Goal: Task Accomplishment & Management: Use online tool/utility

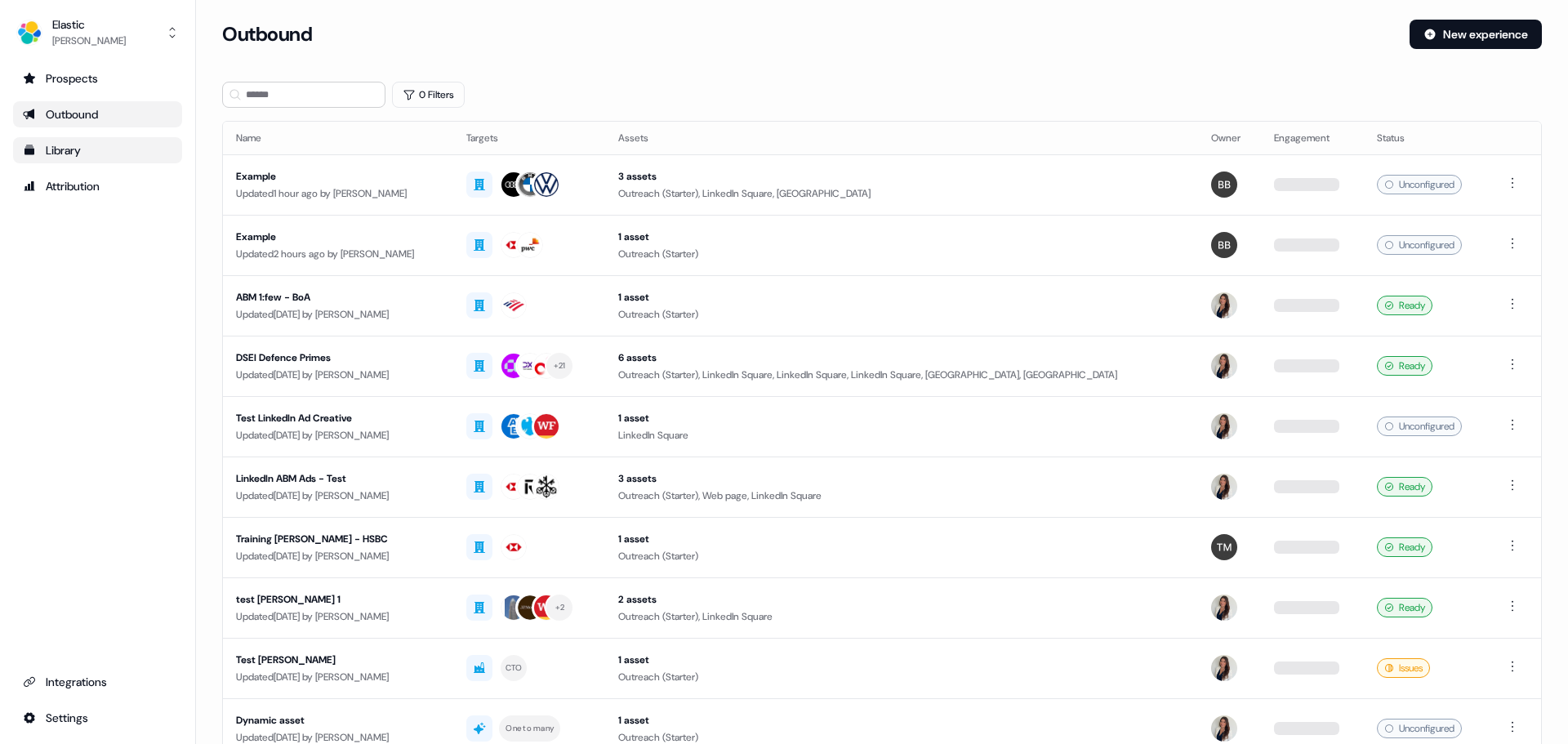
click at [103, 145] on div "Library" at bounding box center [97, 150] width 150 height 16
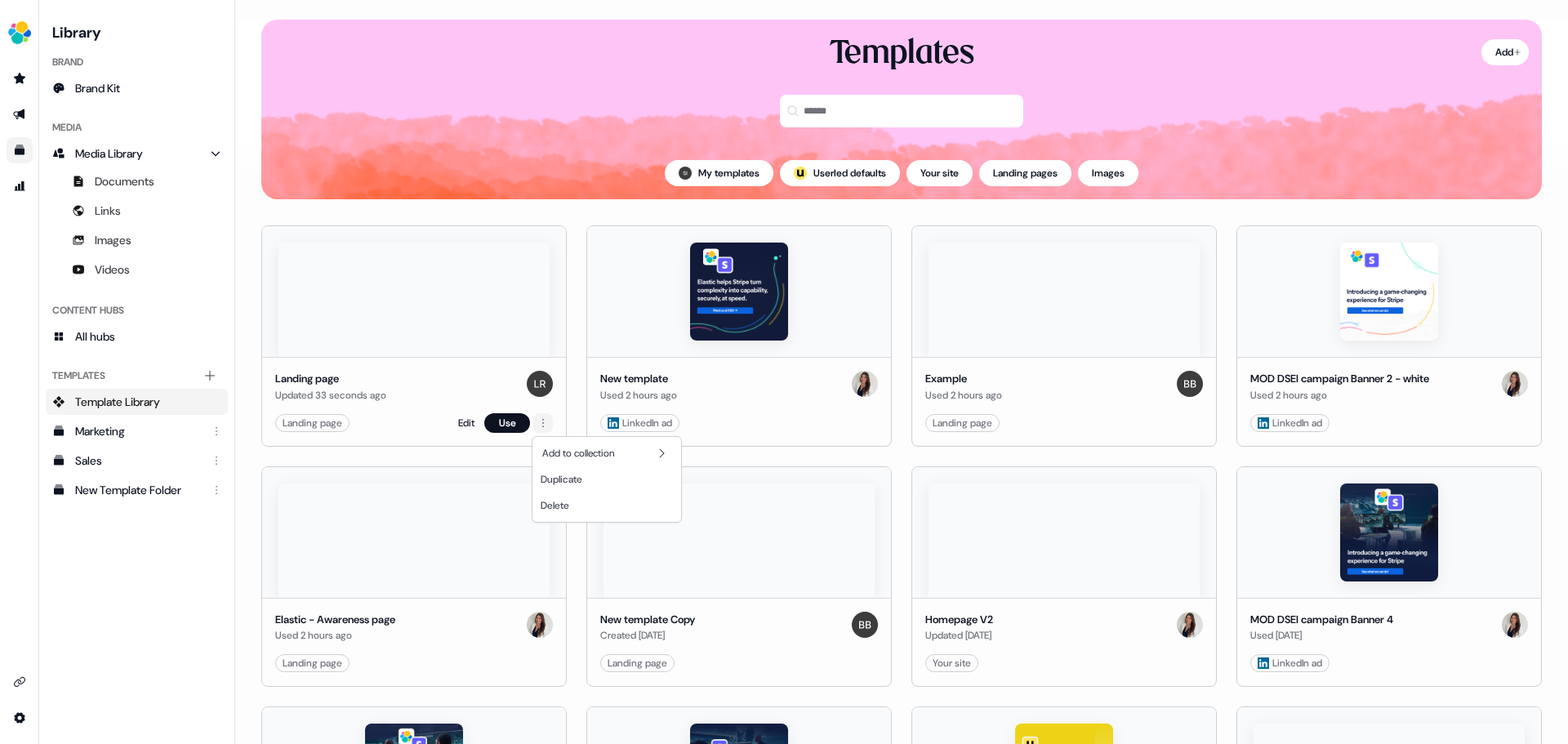
click at [545, 418] on html "For the best experience switch devices to a bigger screen. Go to [DOMAIN_NAME] …" at bounding box center [784, 372] width 1568 height 744
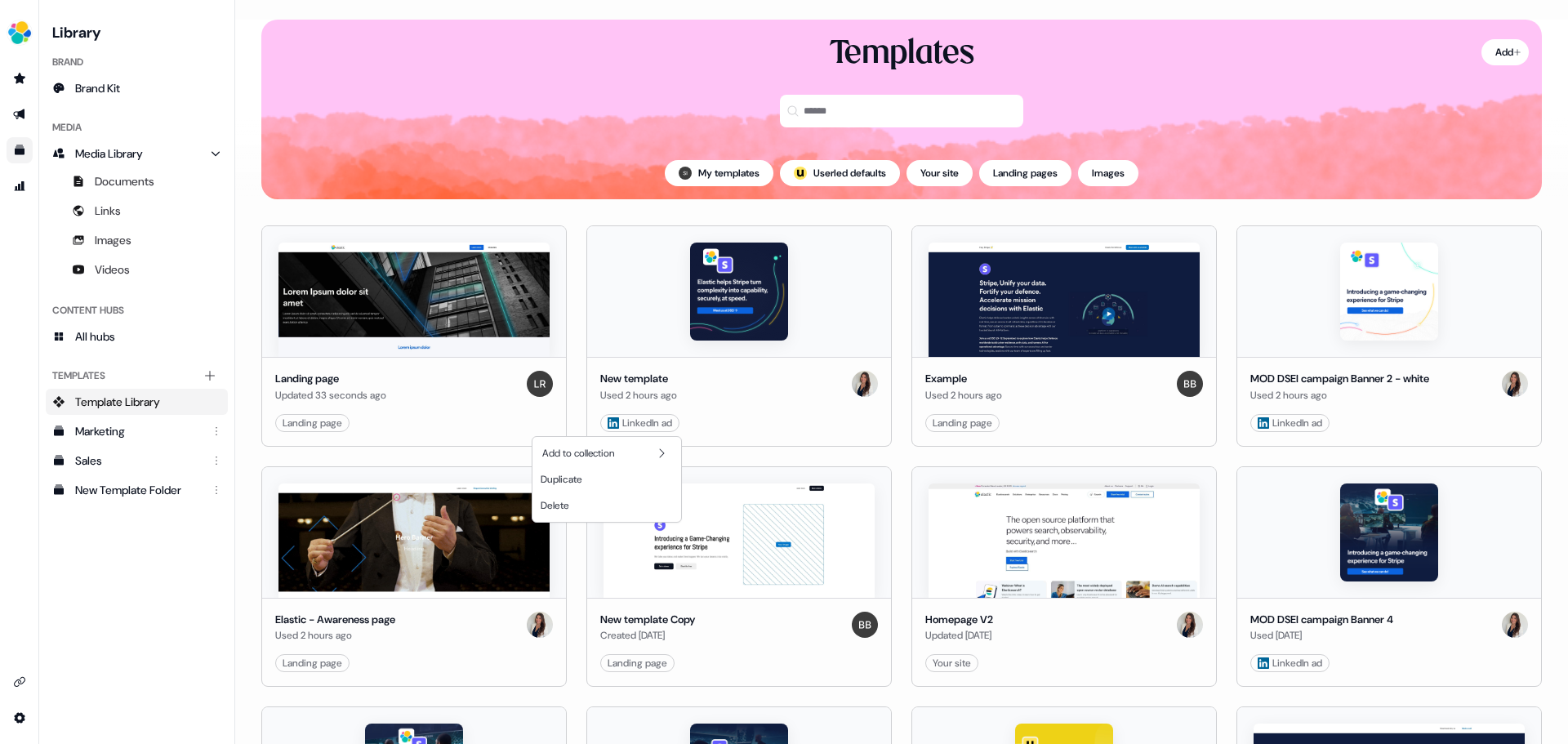
click at [539, 422] on html "For the best experience switch devices to a bigger screen. Go to [DOMAIN_NAME] …" at bounding box center [784, 372] width 1568 height 744
click at [328, 422] on html "For the best experience switch devices to a bigger screen. Go to [DOMAIN_NAME] …" at bounding box center [784, 372] width 1568 height 744
click at [463, 426] on link "Edit" at bounding box center [466, 423] width 16 height 16
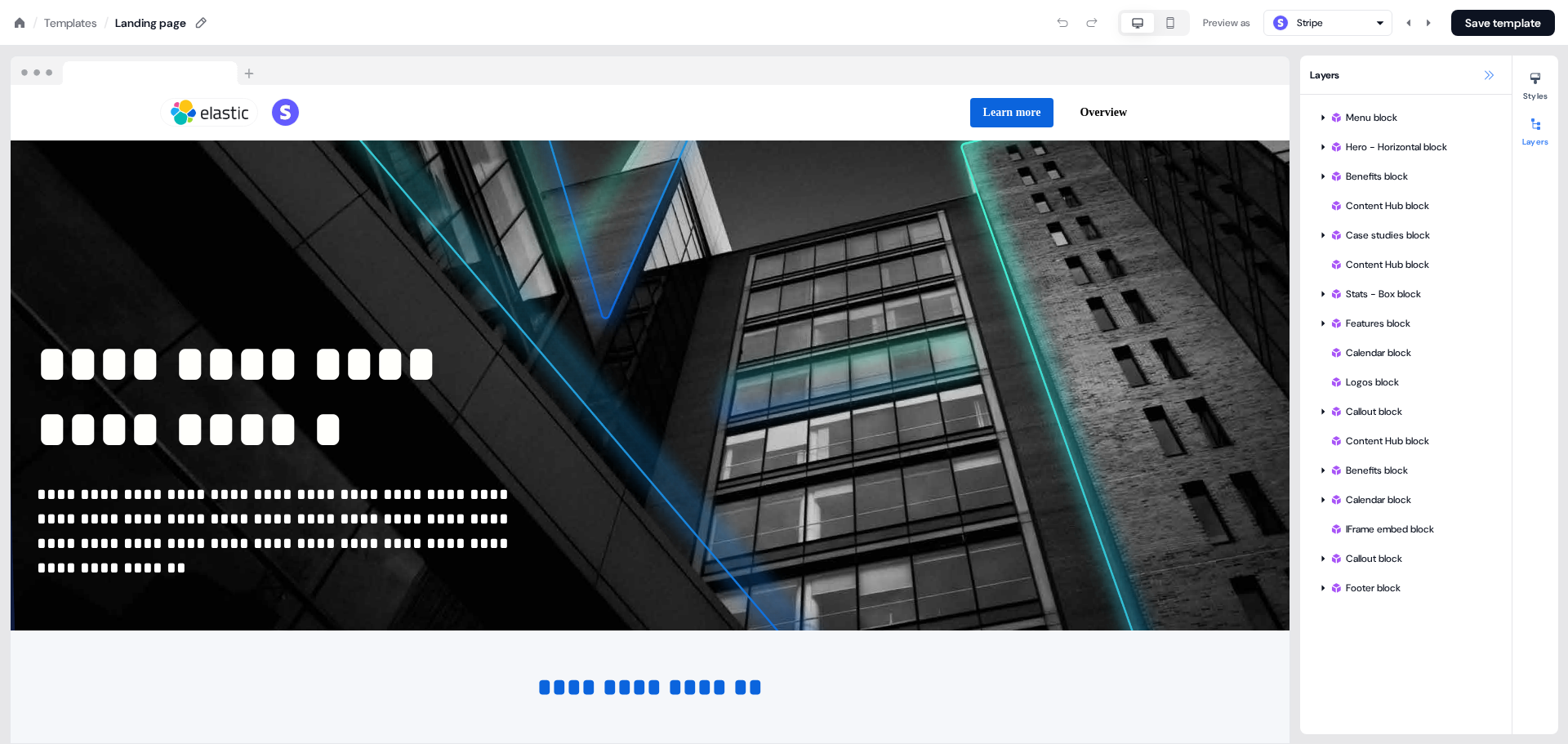
click at [1492, 72] on icon at bounding box center [1488, 75] width 13 height 13
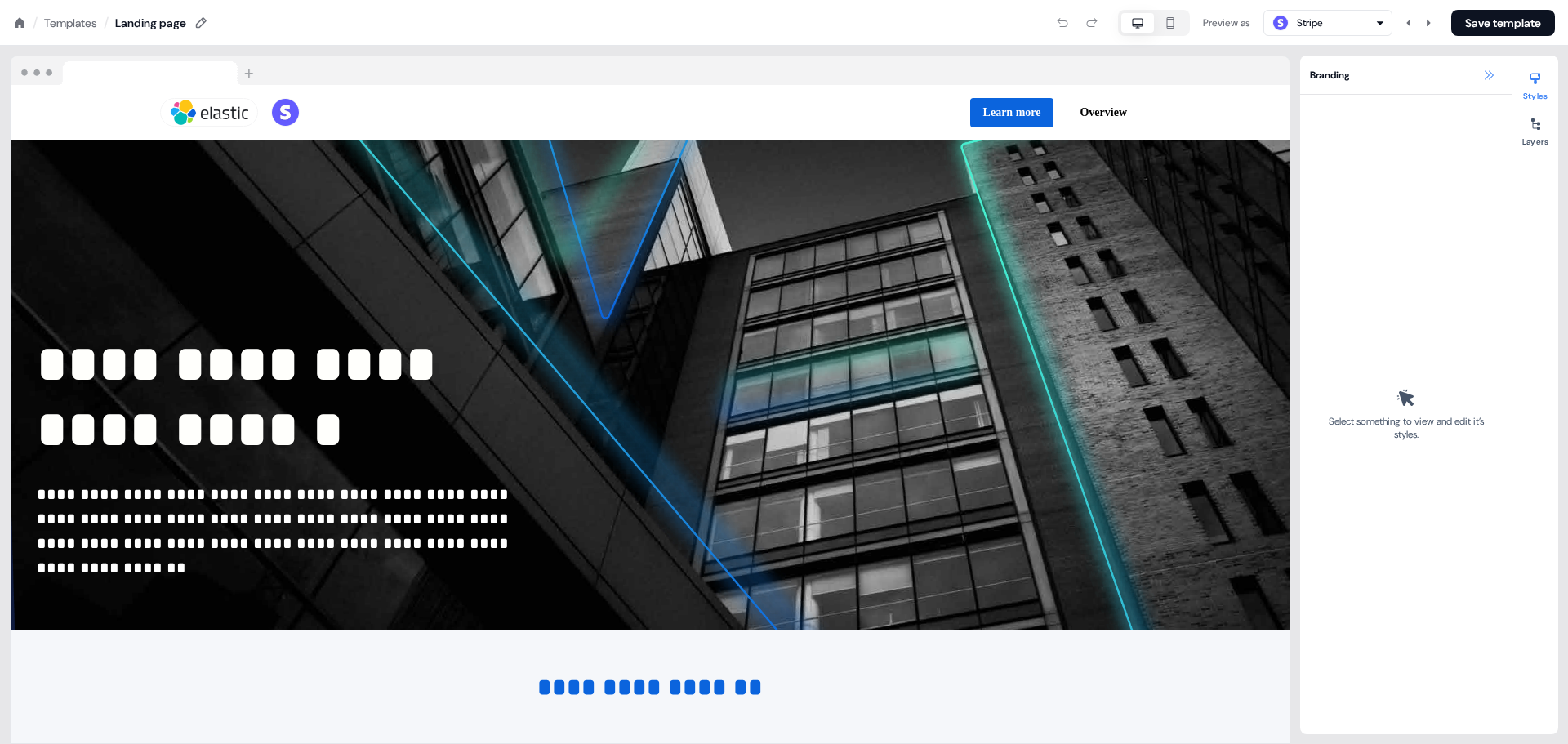
click at [1491, 69] on icon at bounding box center [1488, 75] width 13 height 13
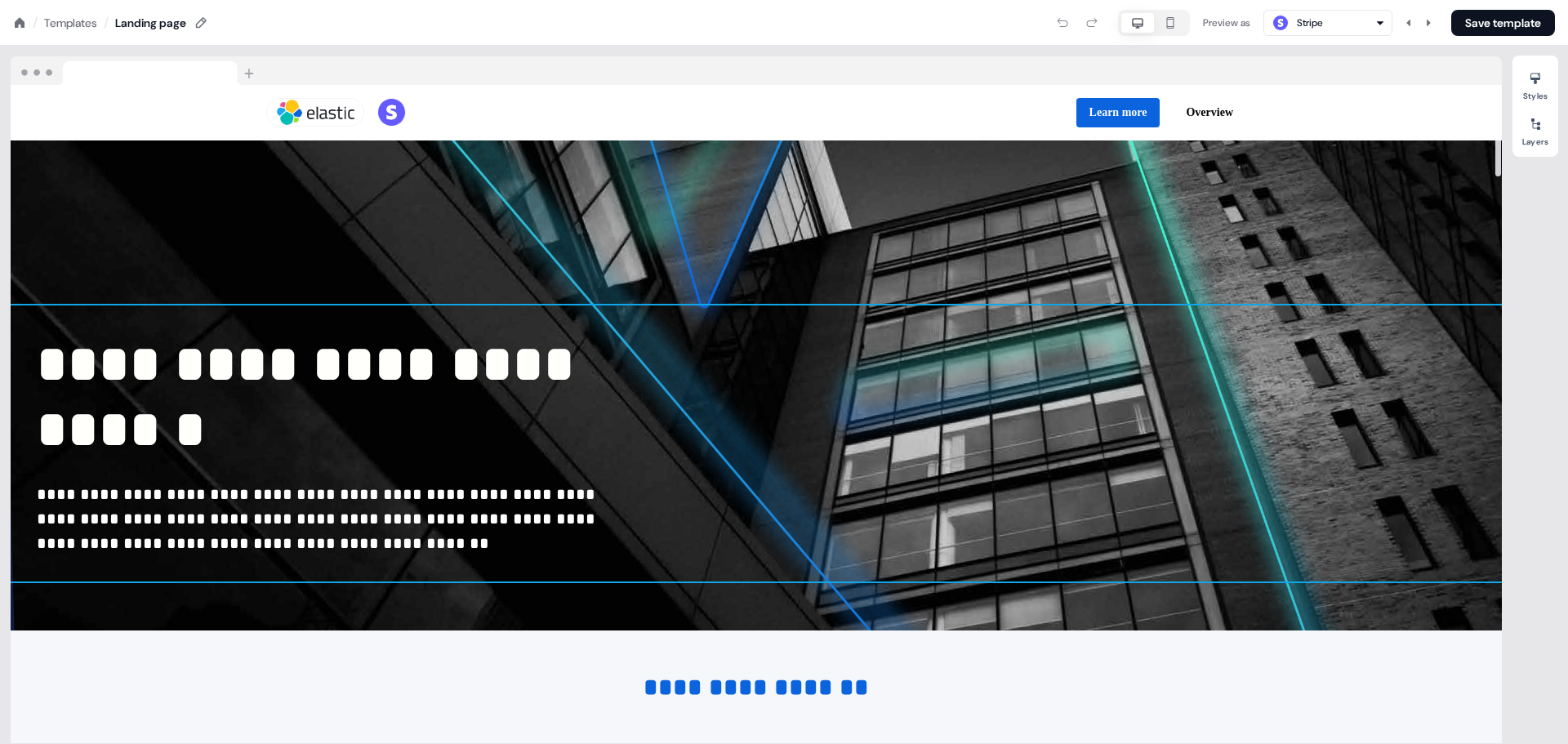
click at [828, 348] on div "**********" at bounding box center [756, 443] width 1491 height 276
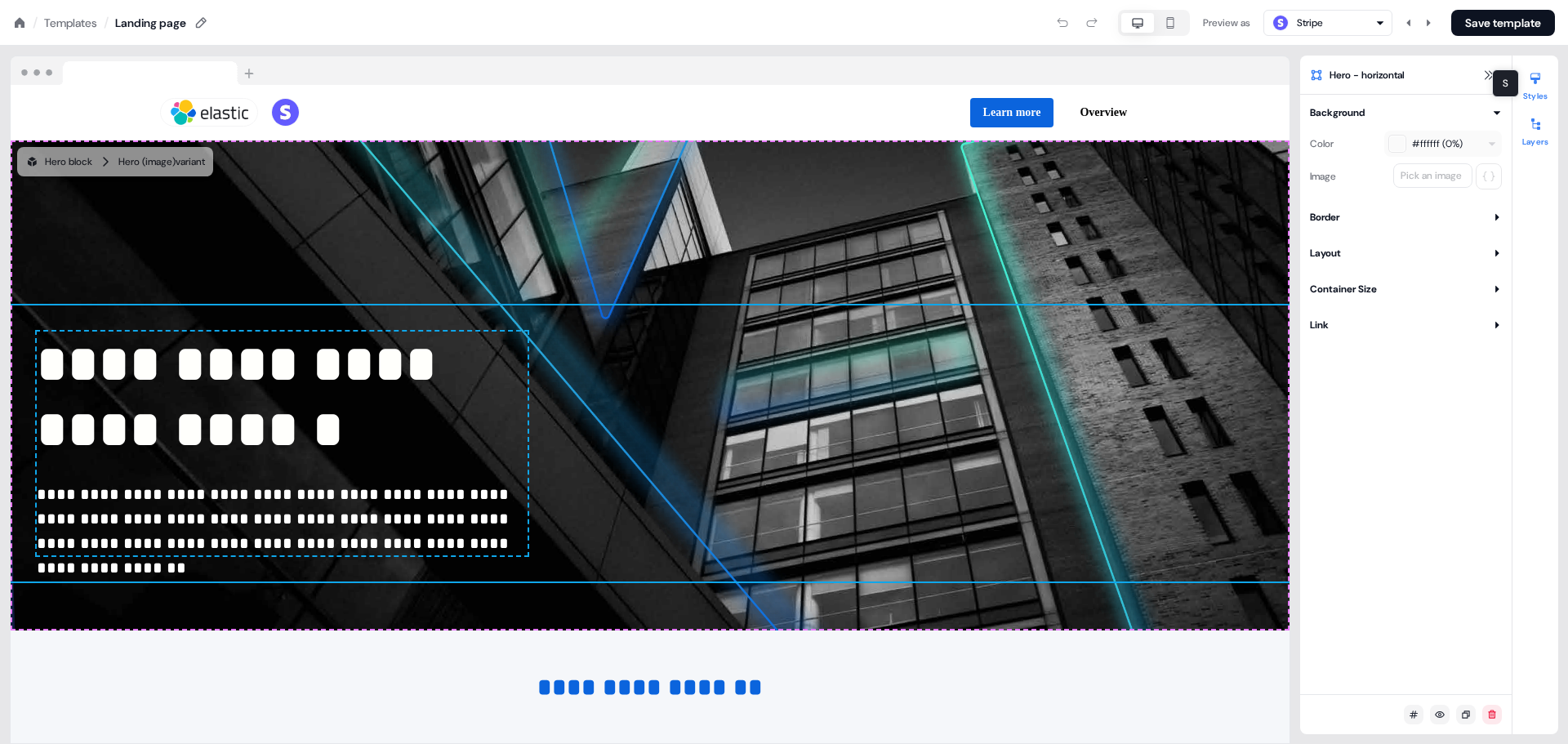
click at [1534, 134] on div at bounding box center [1535, 125] width 27 height 27
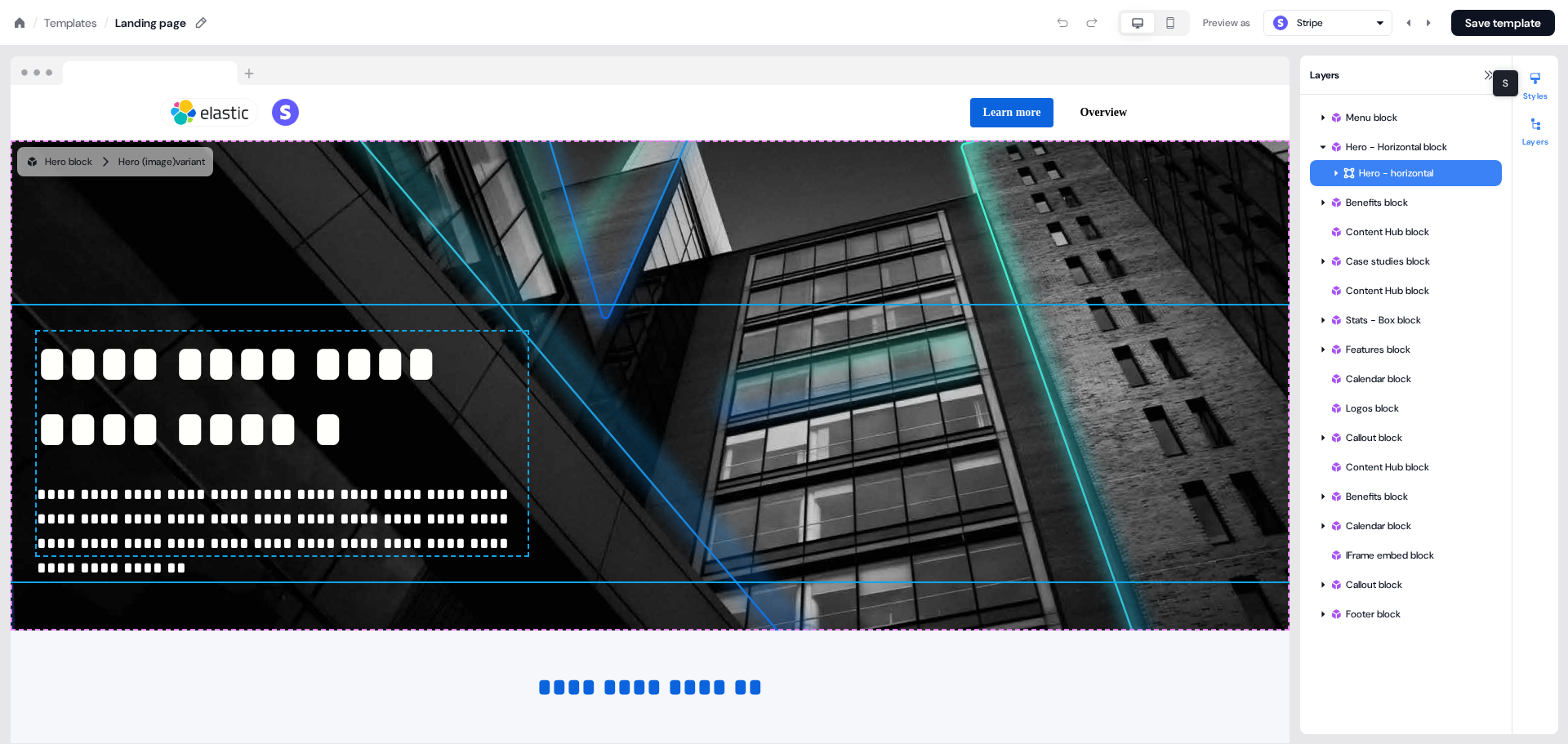
click at [1533, 86] on div at bounding box center [1535, 79] width 27 height 27
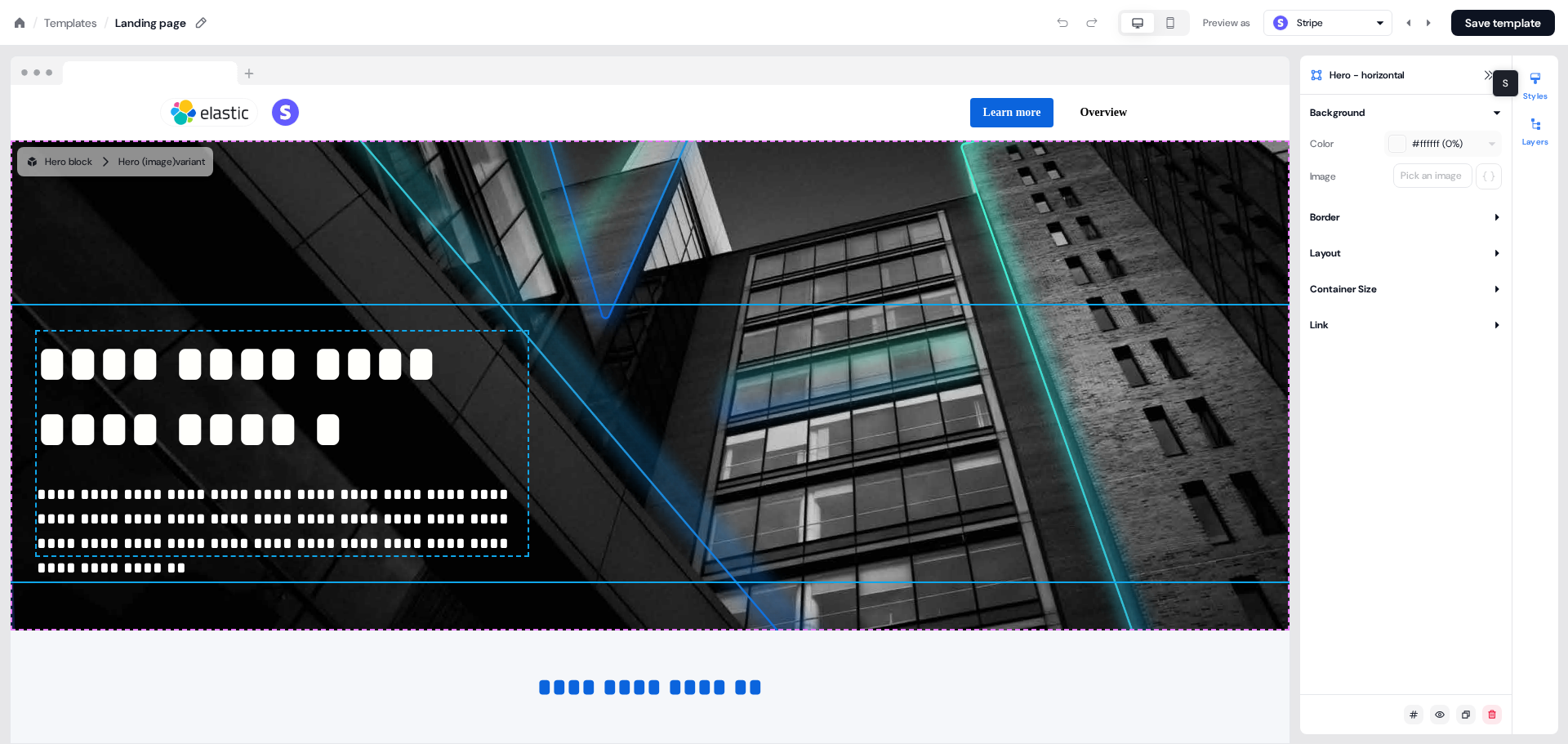
click at [1530, 127] on icon at bounding box center [1534, 124] width 13 height 13
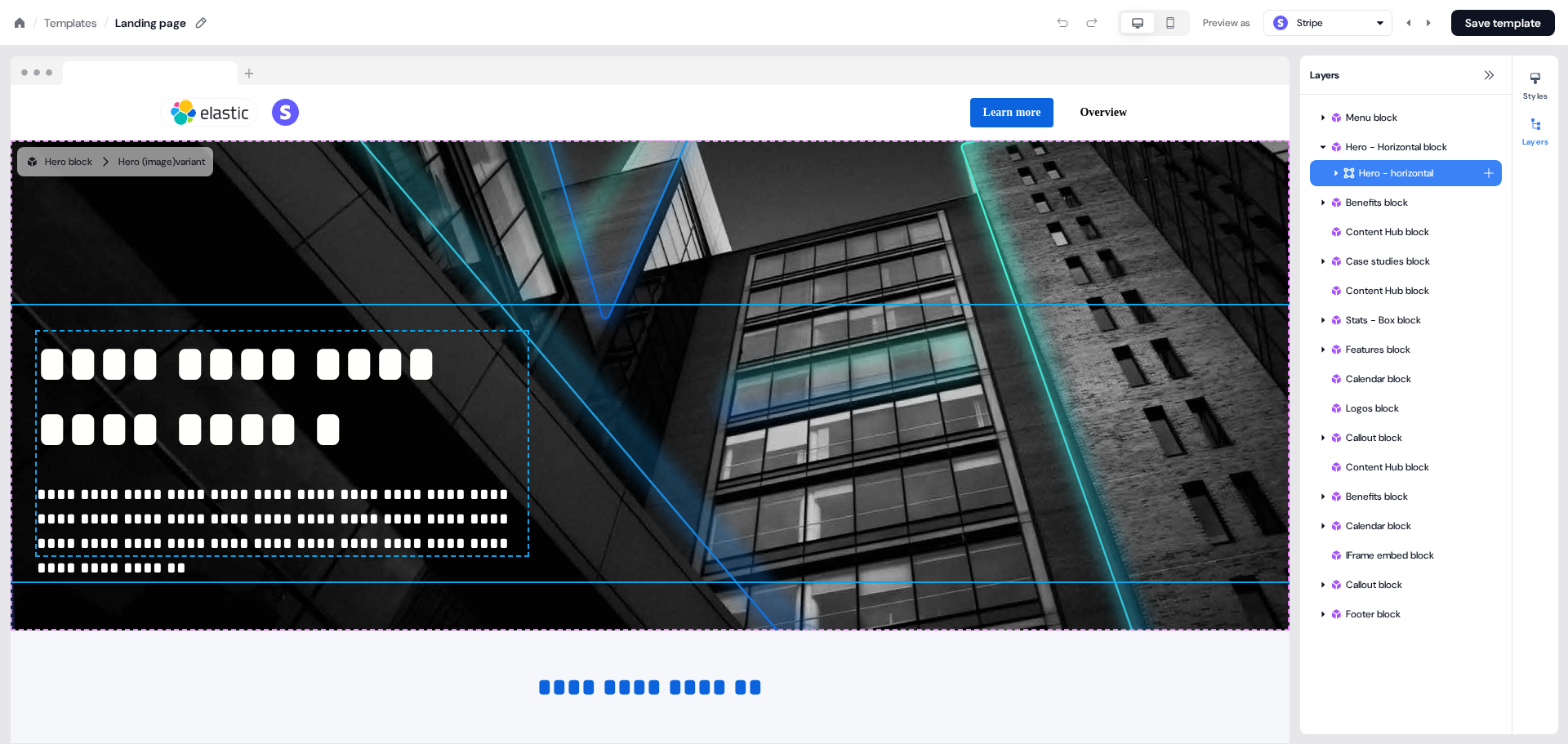
click at [1337, 170] on icon at bounding box center [1335, 173] width 8 height 8
click at [1393, 191] on div "Hero Content" at bounding box center [1418, 199] width 127 height 16
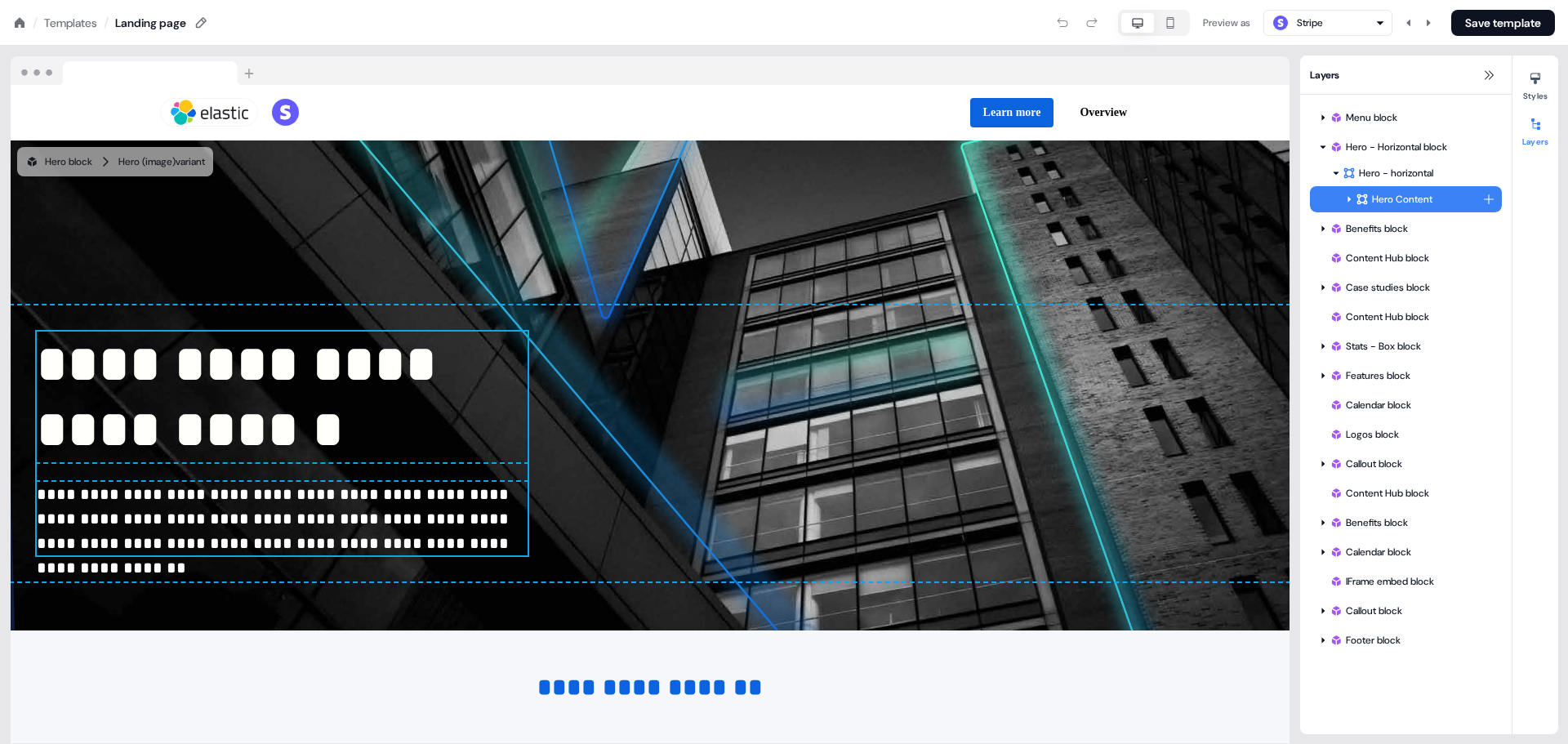
scroll to position [29, 0]
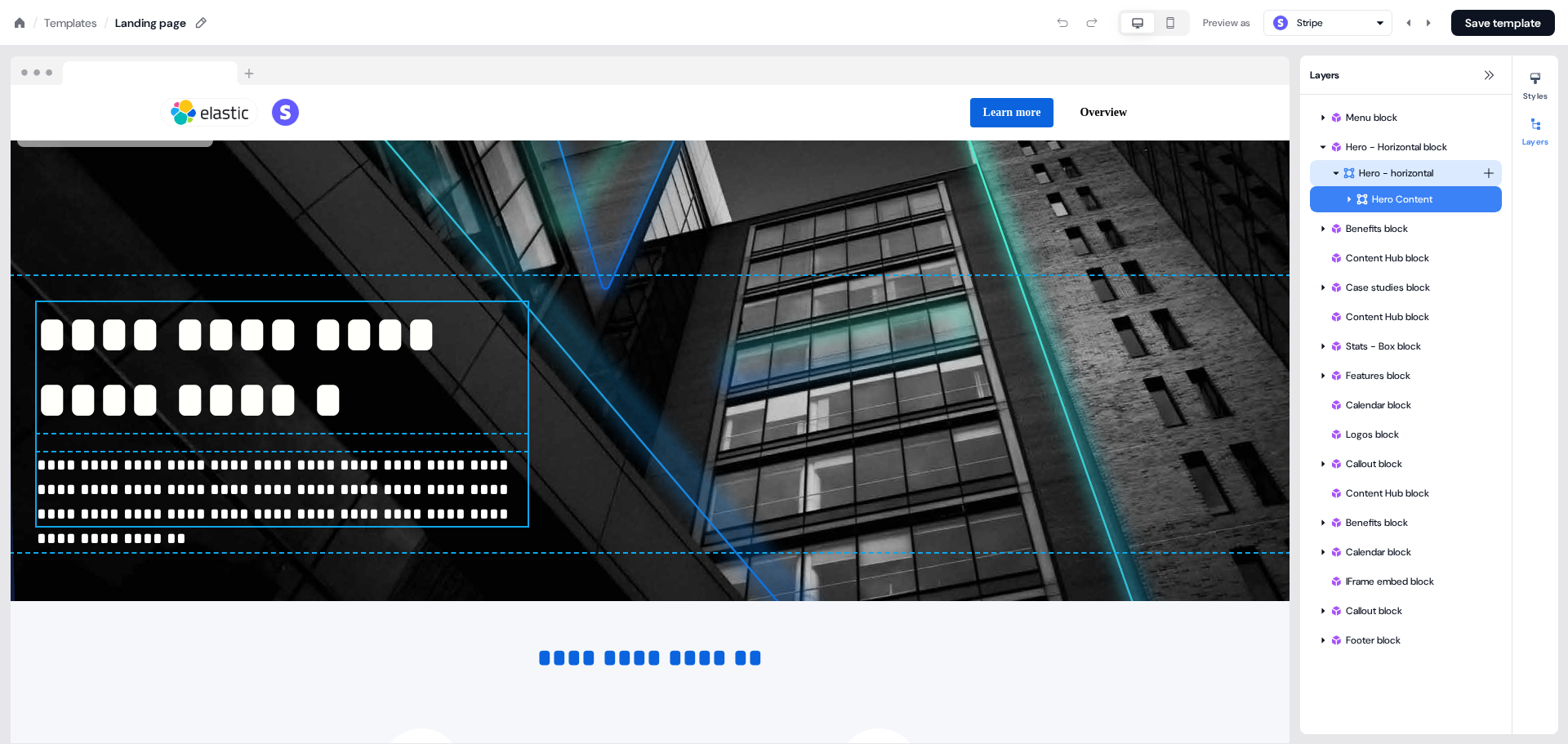
click at [1393, 174] on div "Hero - horizontal" at bounding box center [1412, 173] width 140 height 16
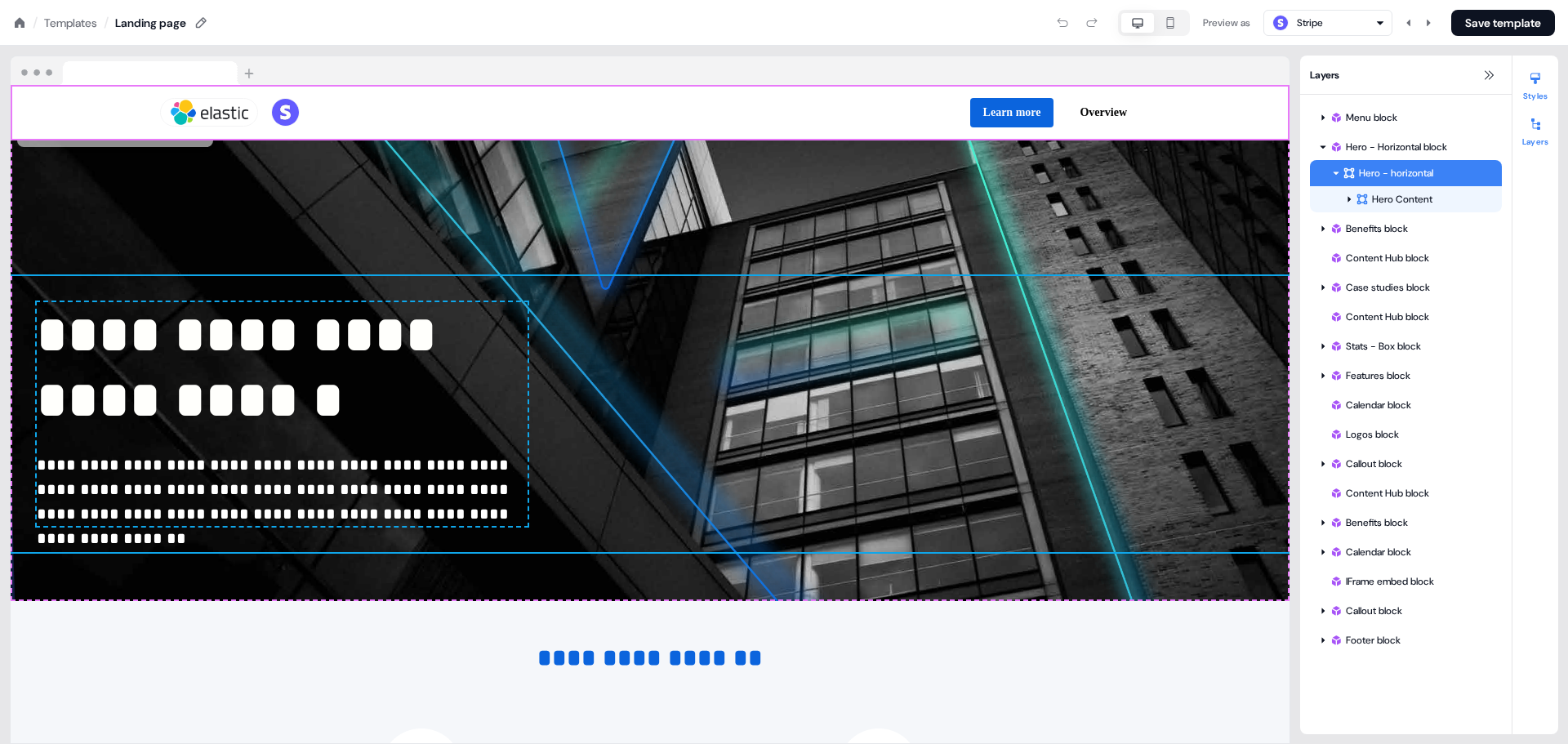
click at [1538, 88] on div at bounding box center [1535, 79] width 27 height 27
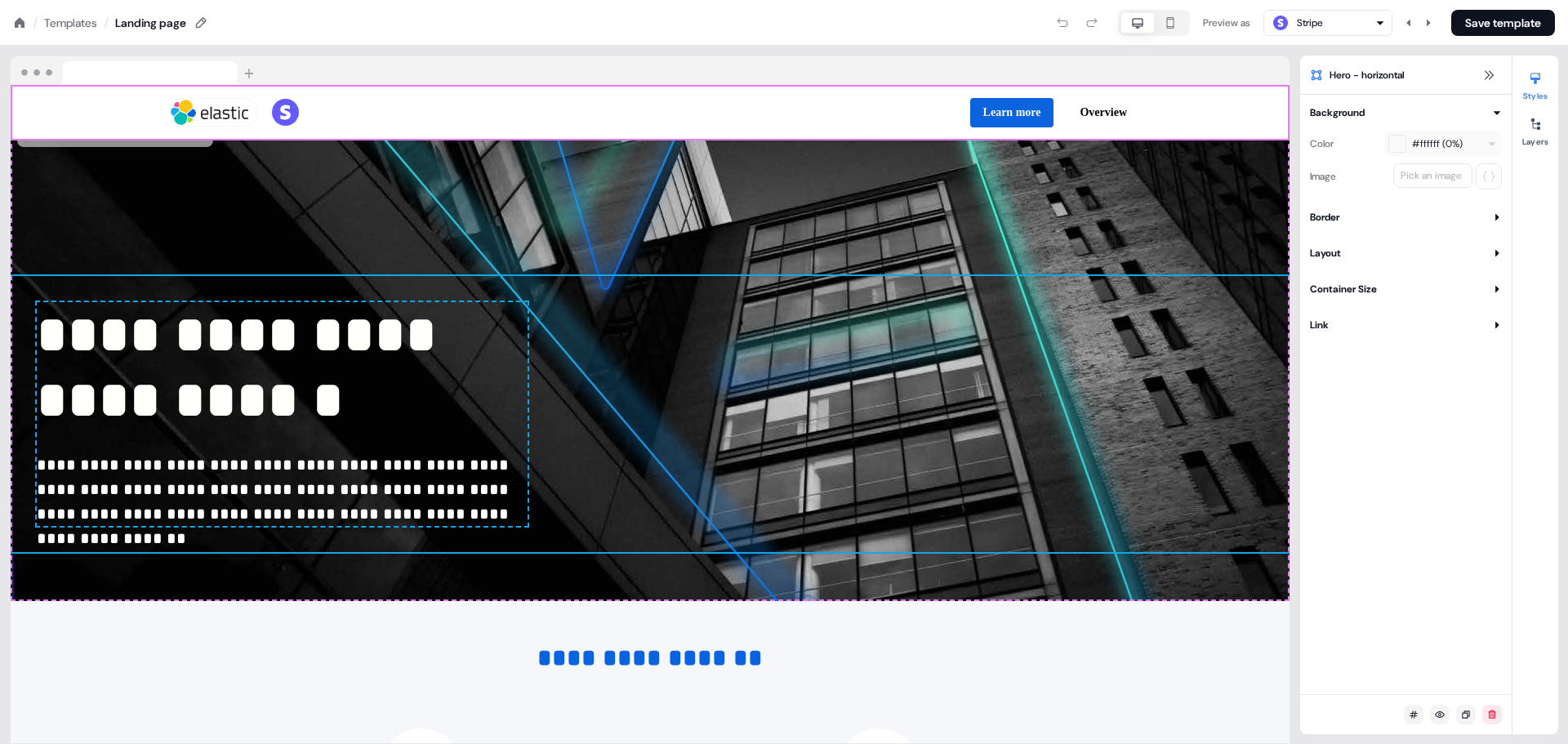
click at [1387, 284] on button "Container Size" at bounding box center [1405, 288] width 192 height 16
click at [1544, 80] on div at bounding box center [1535, 79] width 27 height 27
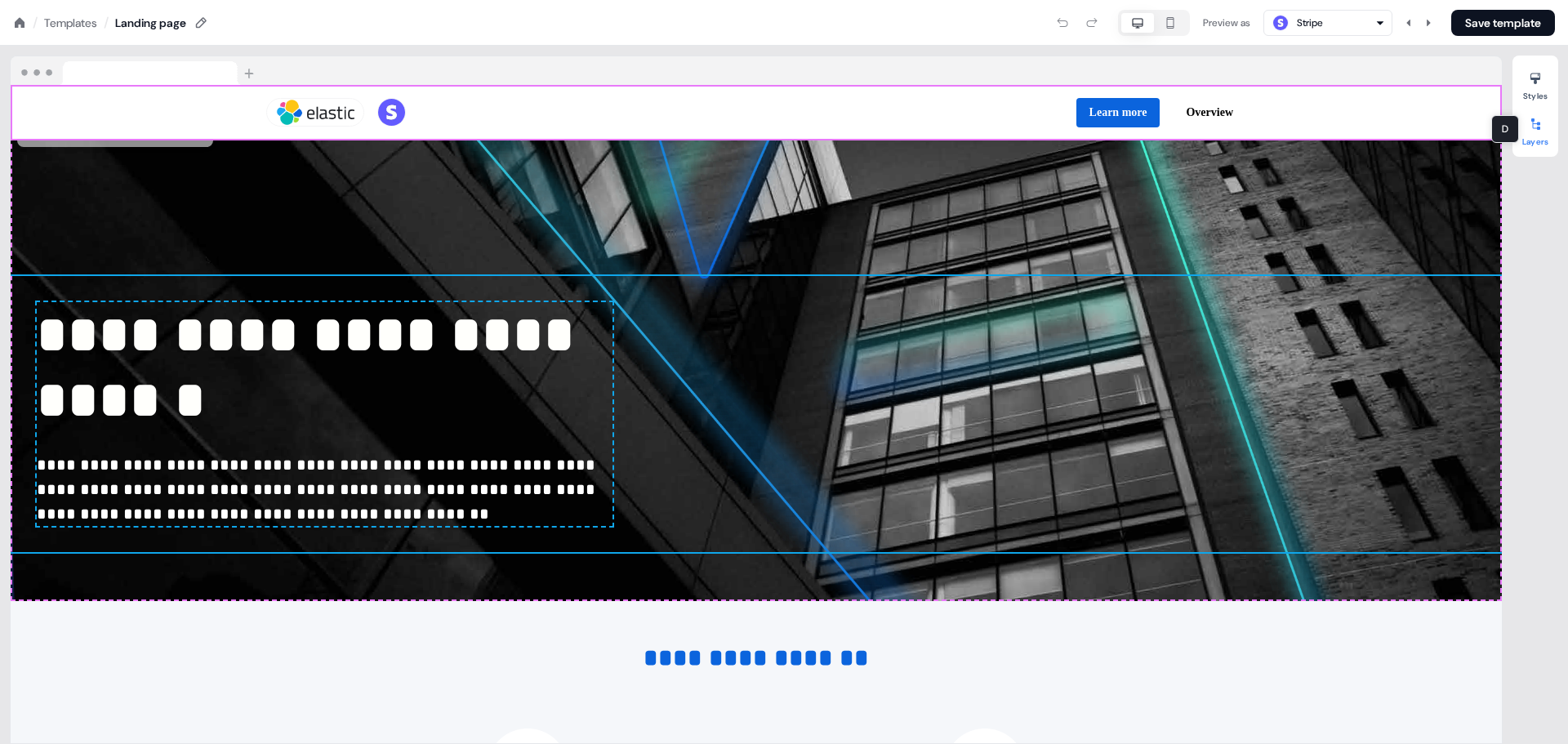
click at [1540, 127] on icon at bounding box center [1534, 124] width 13 height 13
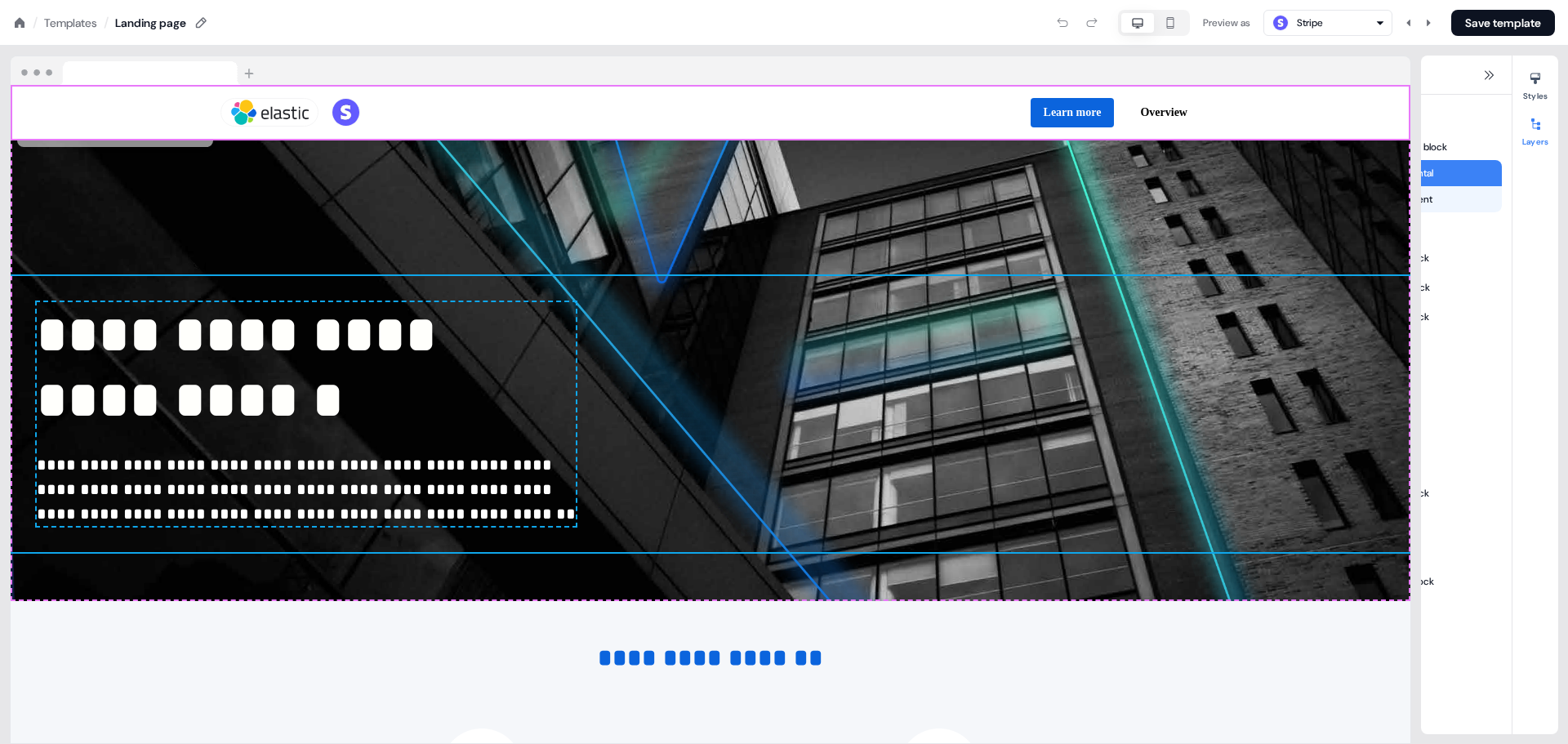
scroll to position [0, 0]
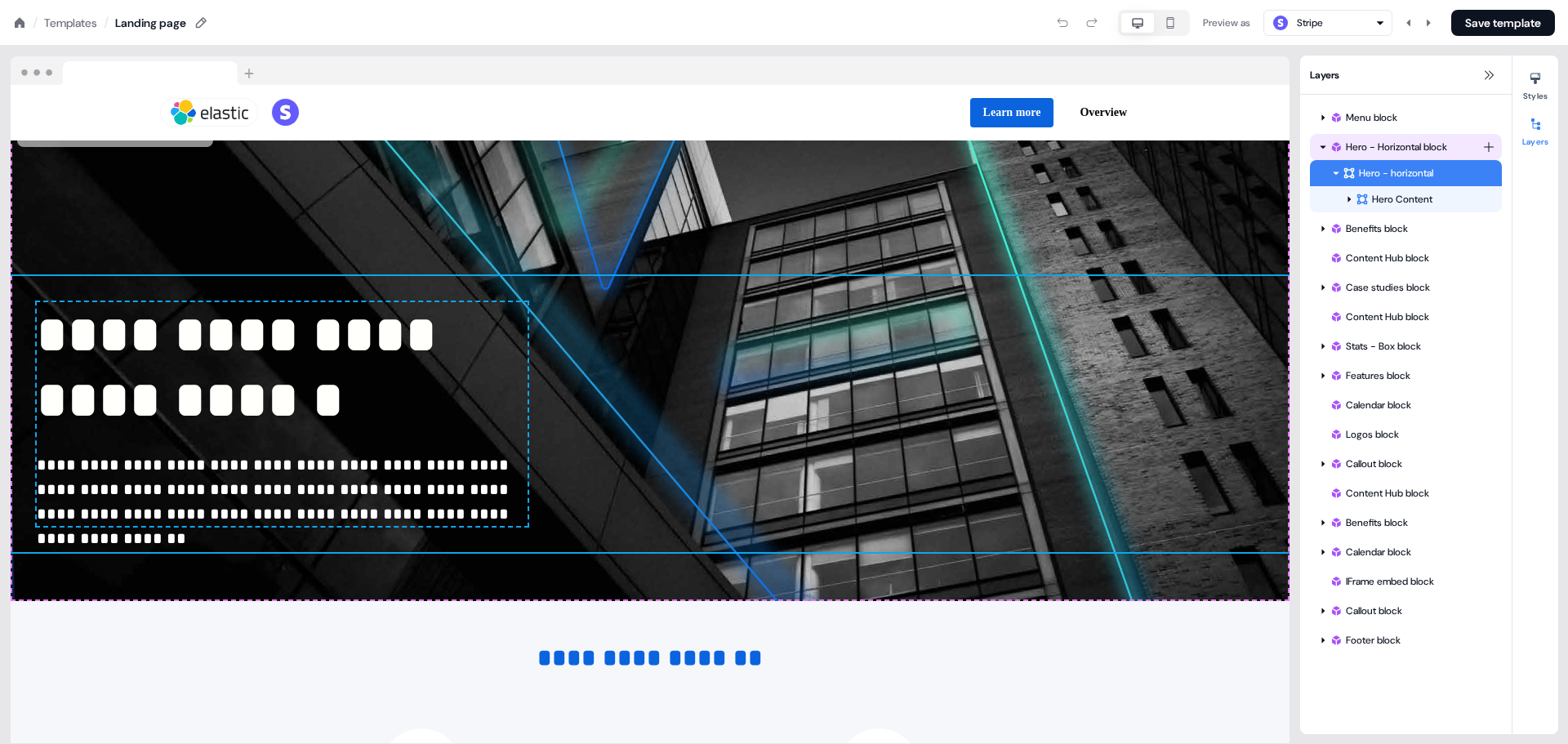
click at [1400, 148] on div "Hero - Horizontal block" at bounding box center [1405, 147] width 153 height 16
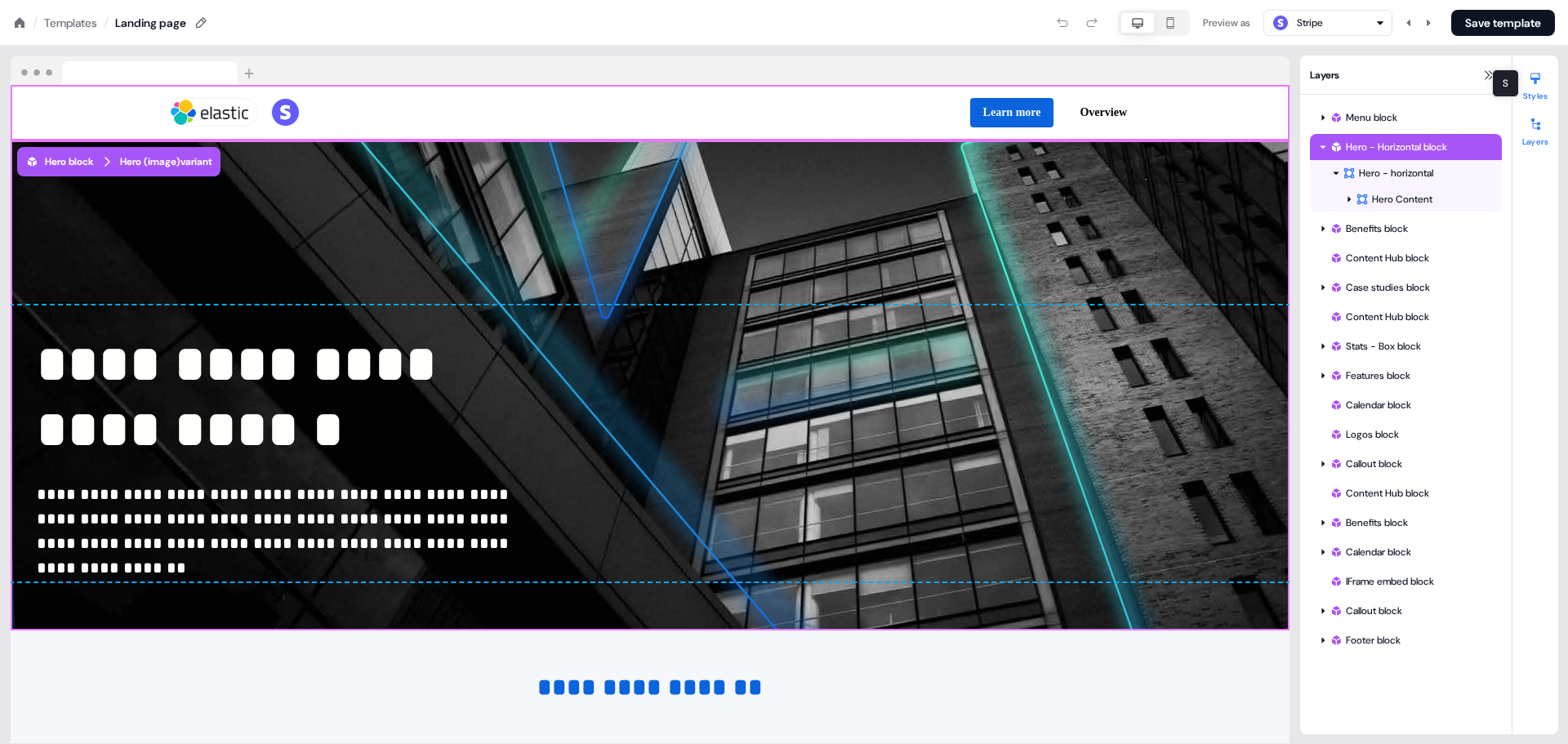
click at [1533, 86] on div at bounding box center [1535, 79] width 27 height 27
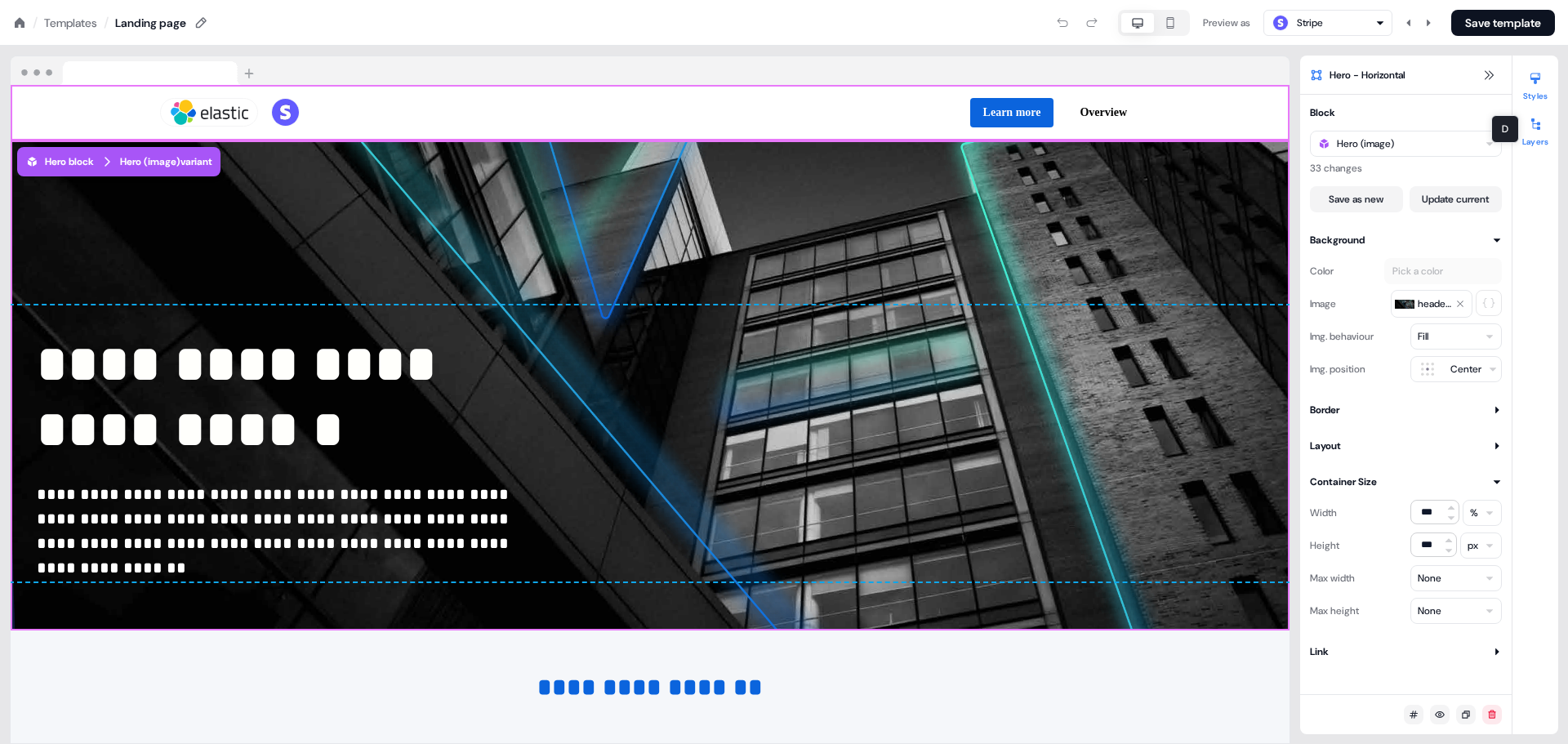
click at [1539, 131] on div at bounding box center [1535, 125] width 27 height 27
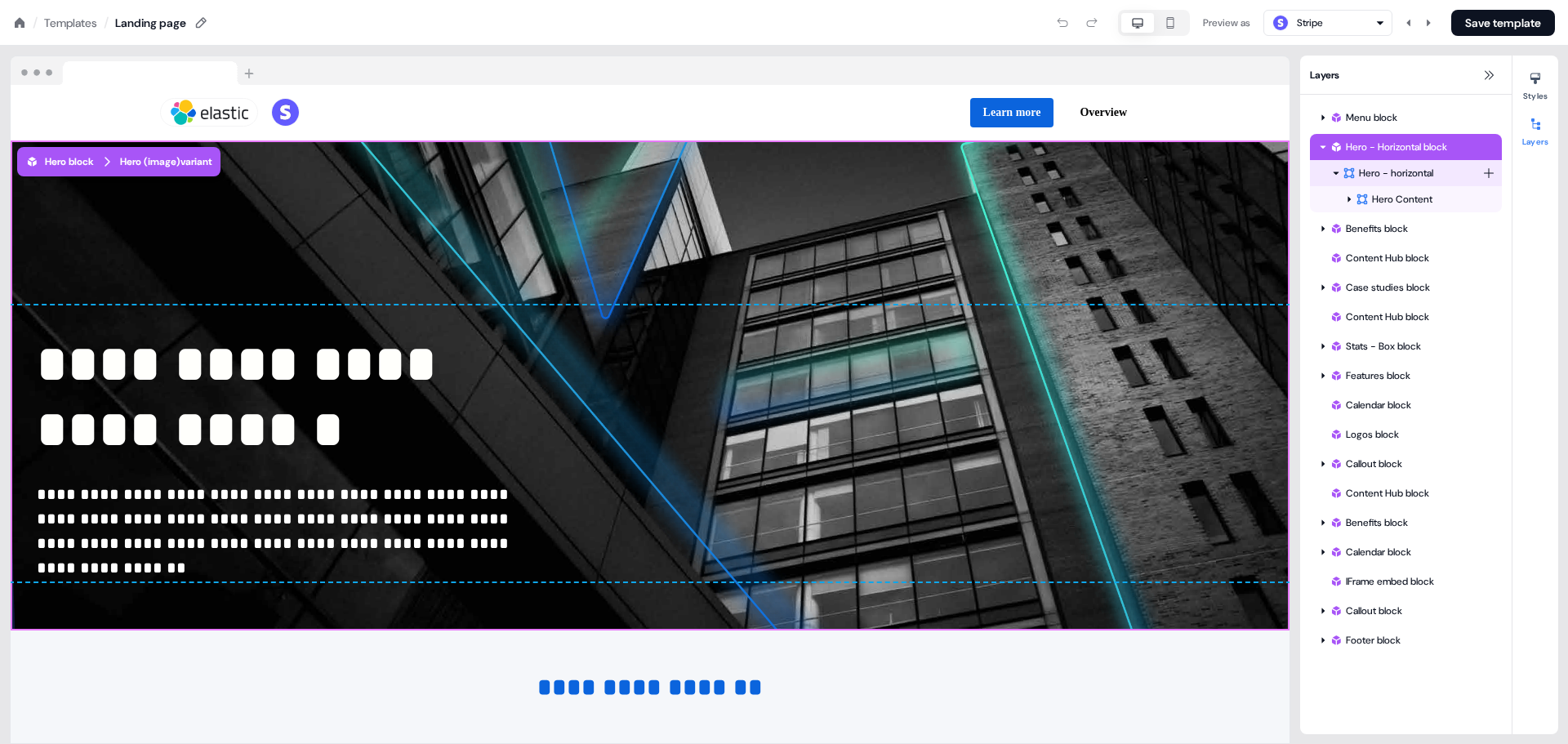
click at [1380, 170] on div "Hero - horizontal" at bounding box center [1412, 173] width 140 height 16
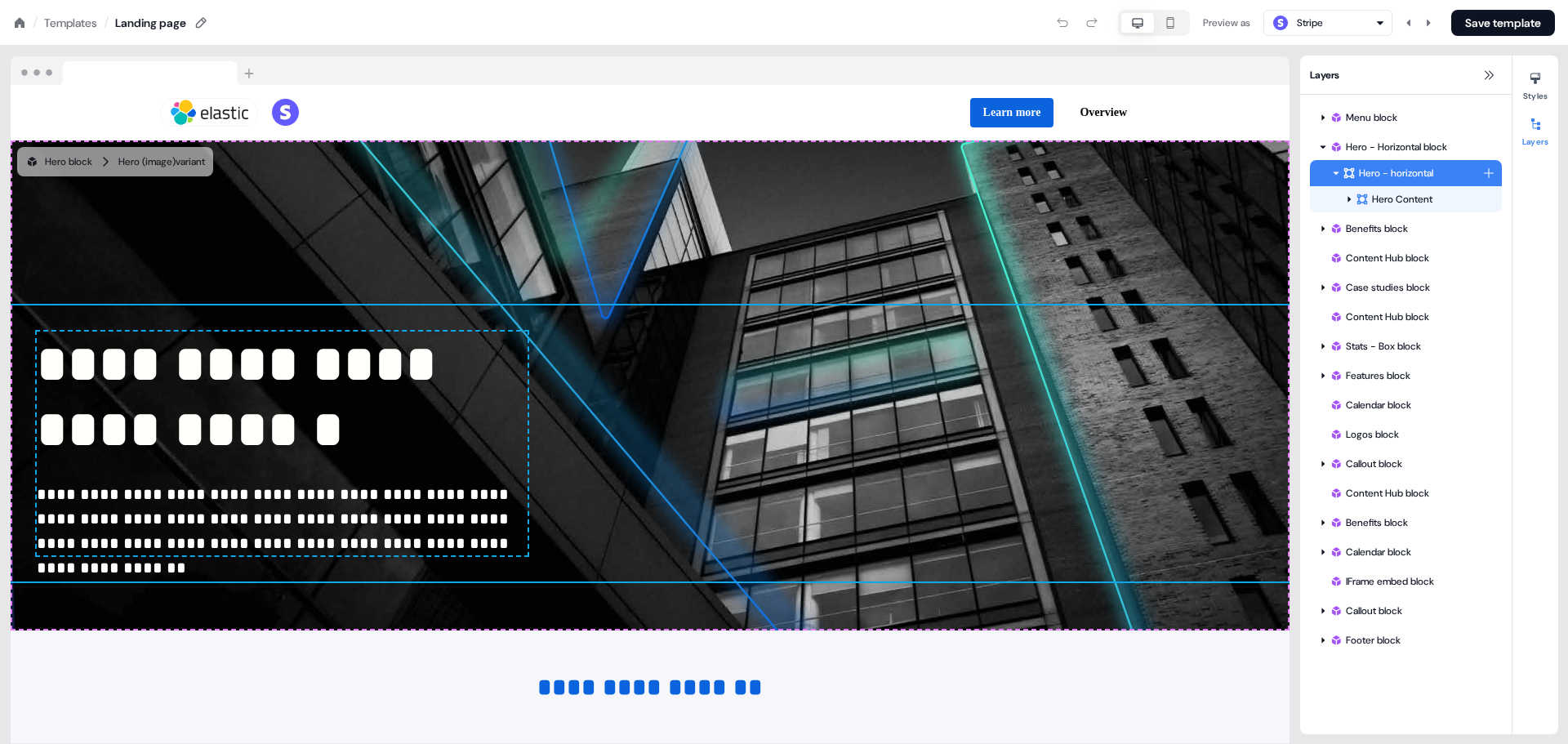
scroll to position [29, 0]
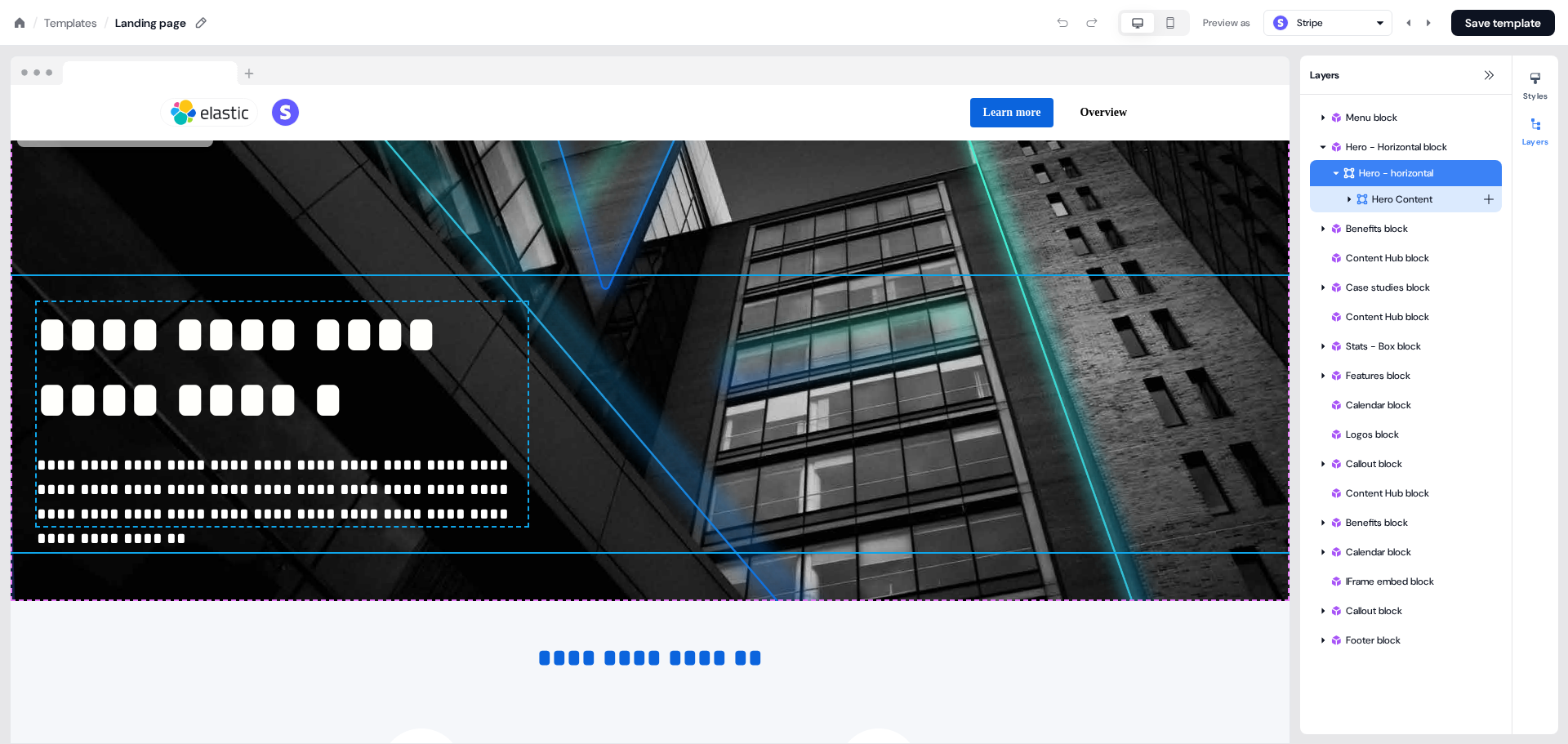
click at [1395, 195] on div "Hero Content" at bounding box center [1418, 199] width 127 height 16
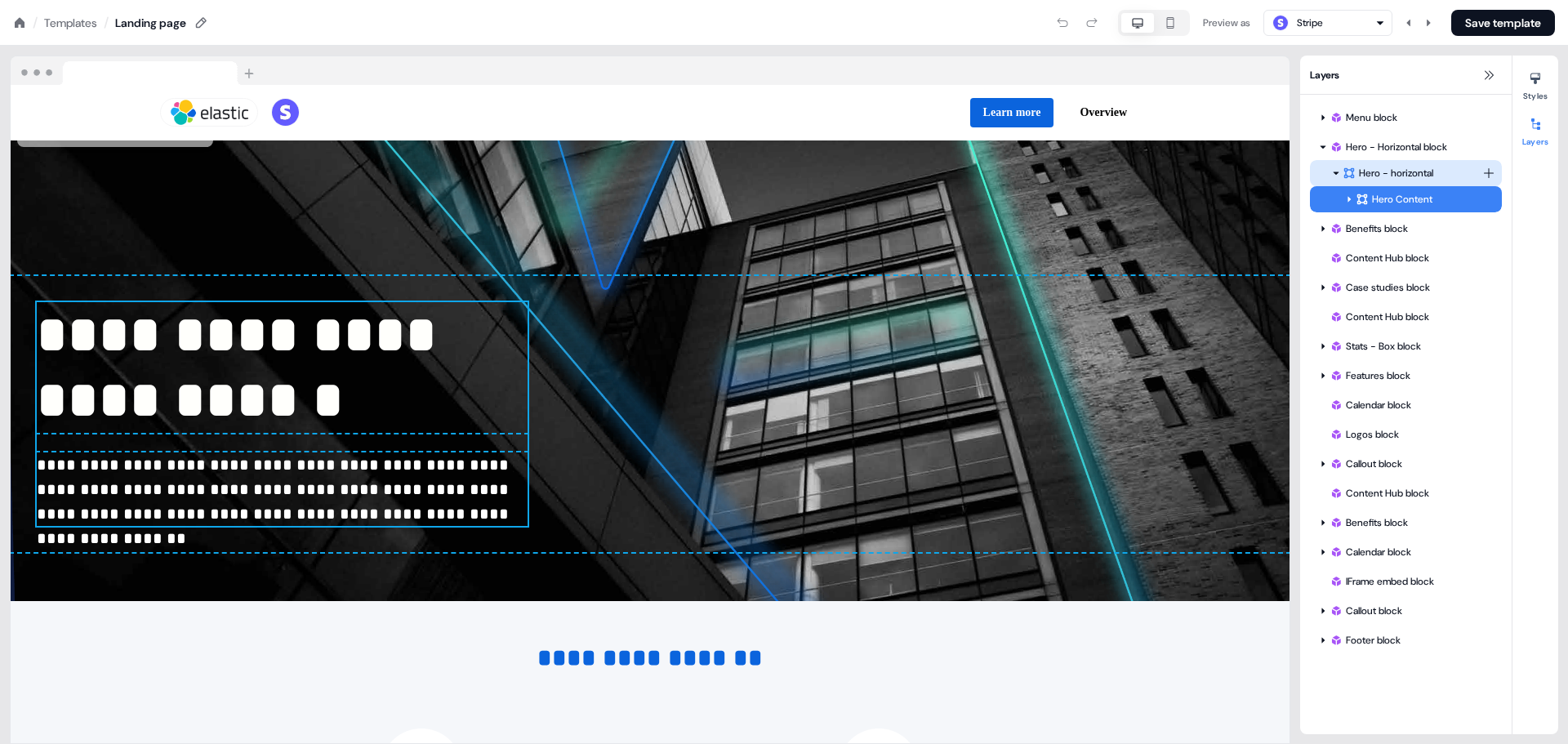
click at [1395, 179] on div "Hero - horizontal" at bounding box center [1412, 173] width 140 height 16
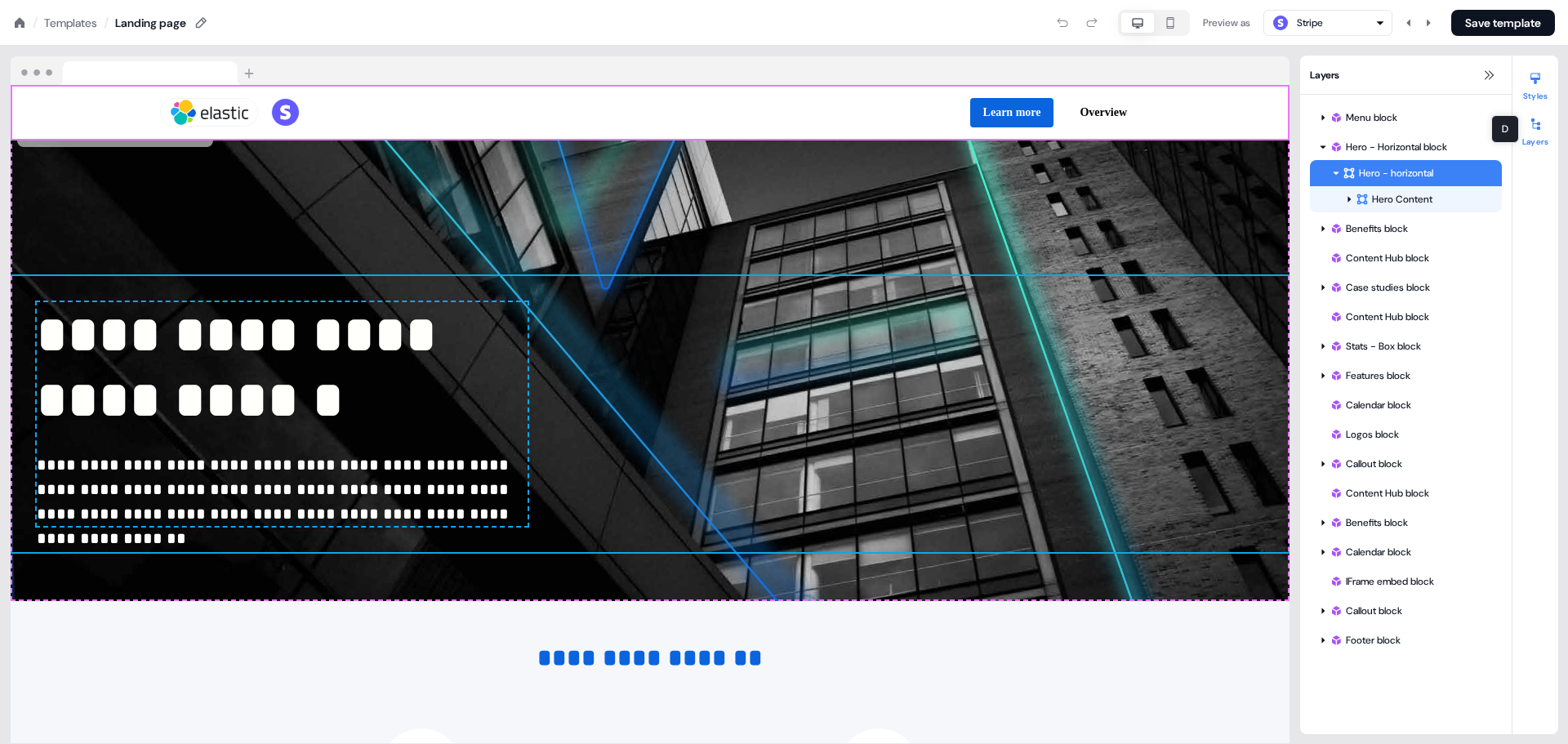
click at [1538, 91] on button "Styles" at bounding box center [1535, 83] width 46 height 36
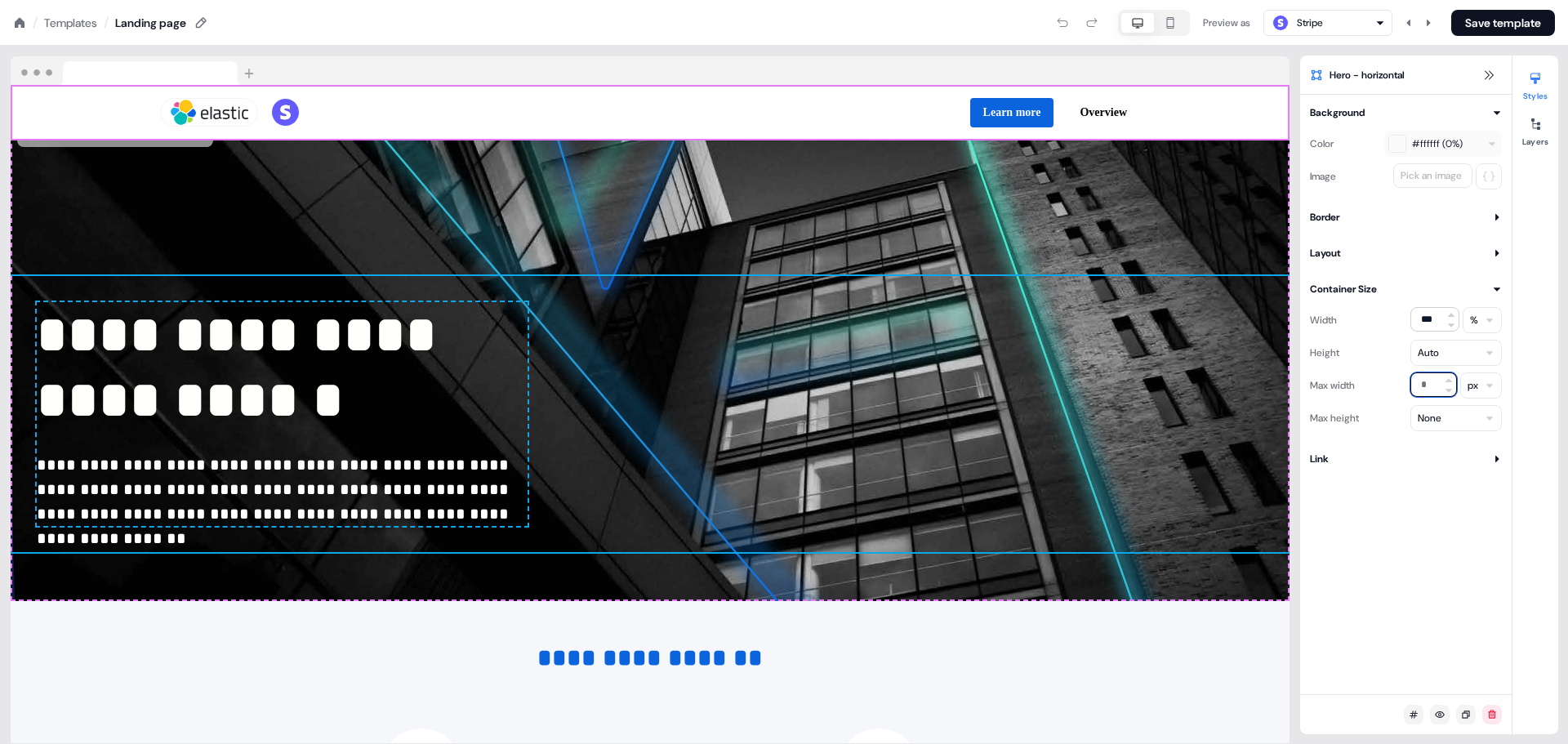
click at [1426, 380] on input "text" at bounding box center [1433, 385] width 47 height 25
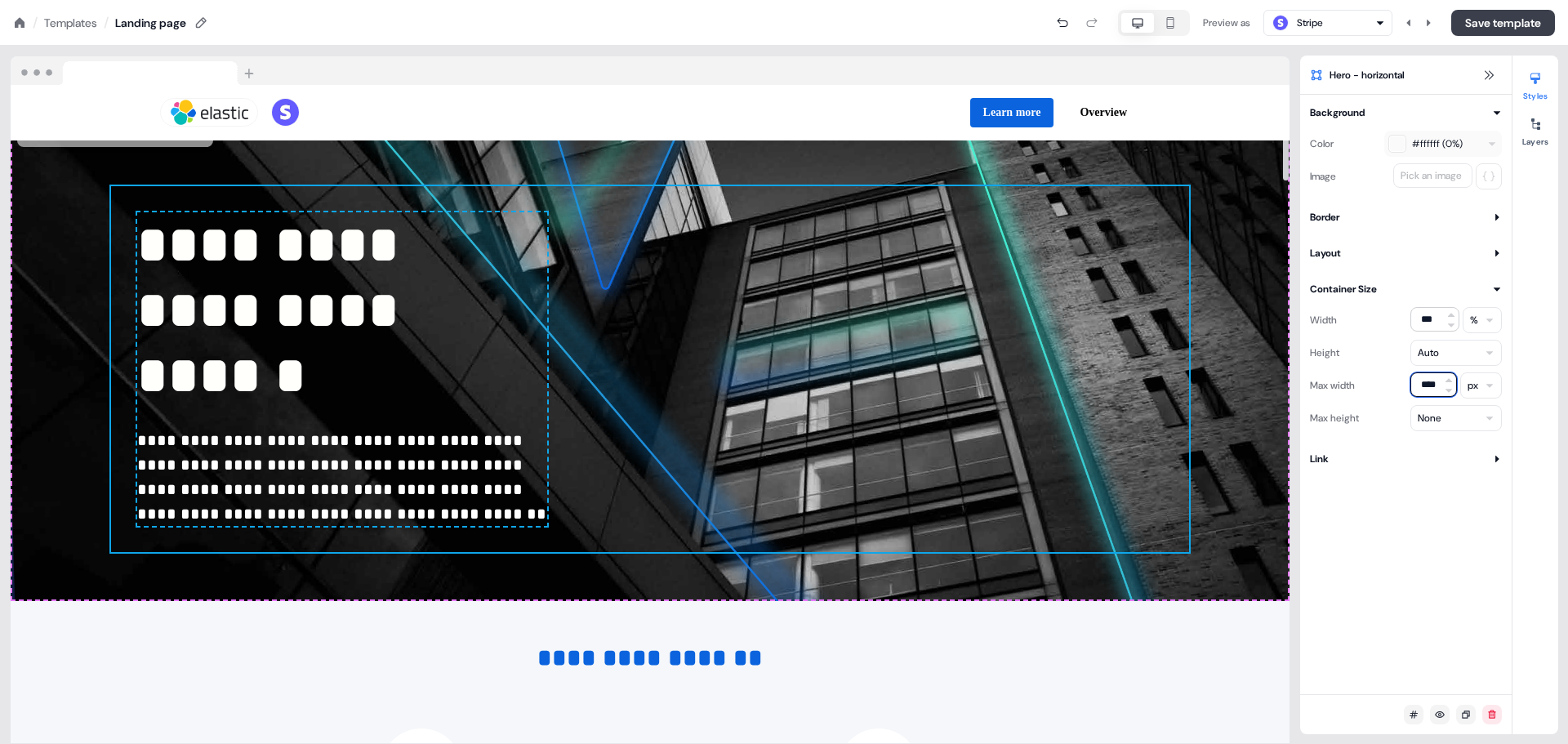
type input "****"
click at [1480, 21] on button "Save template" at bounding box center [1503, 23] width 104 height 27
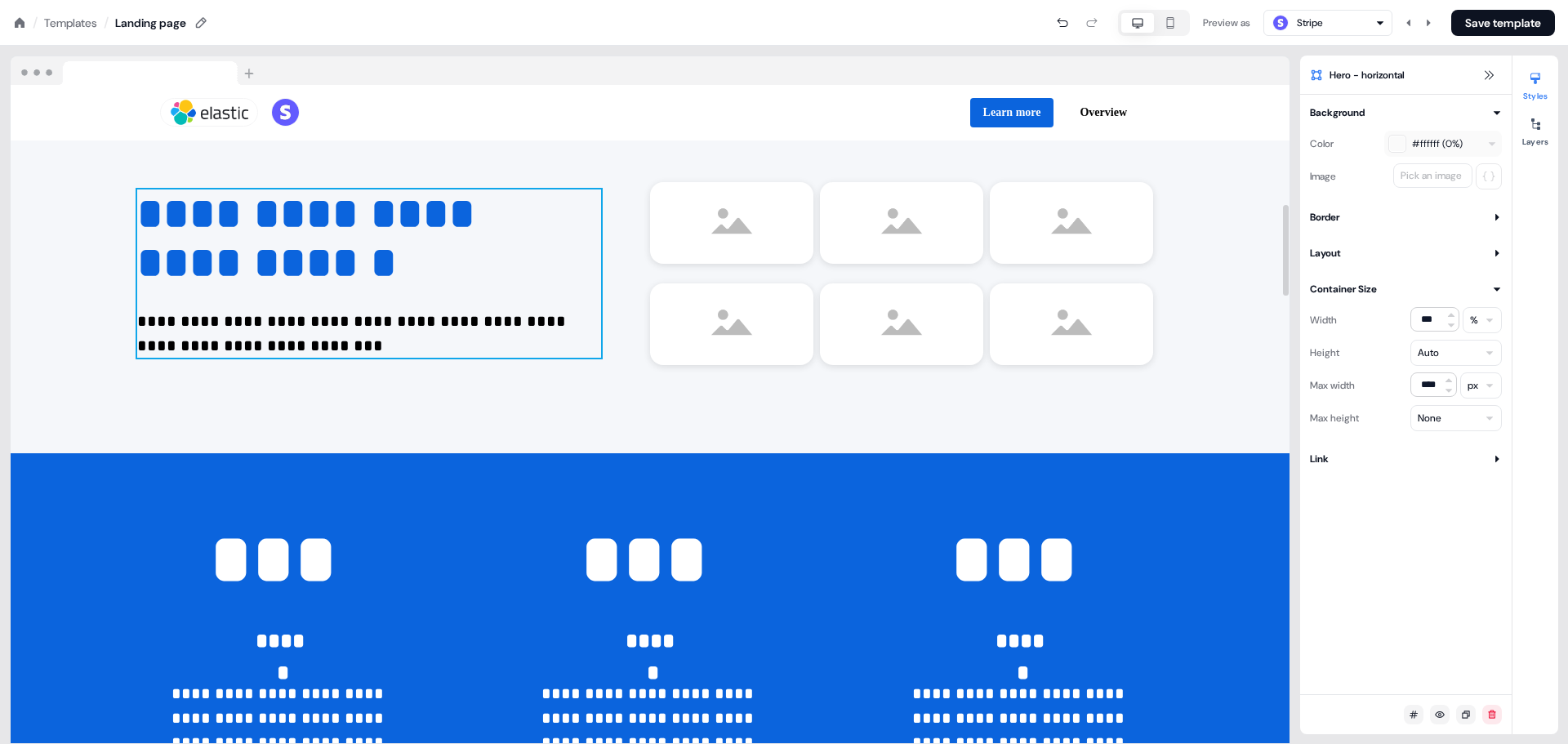
scroll to position [817, 0]
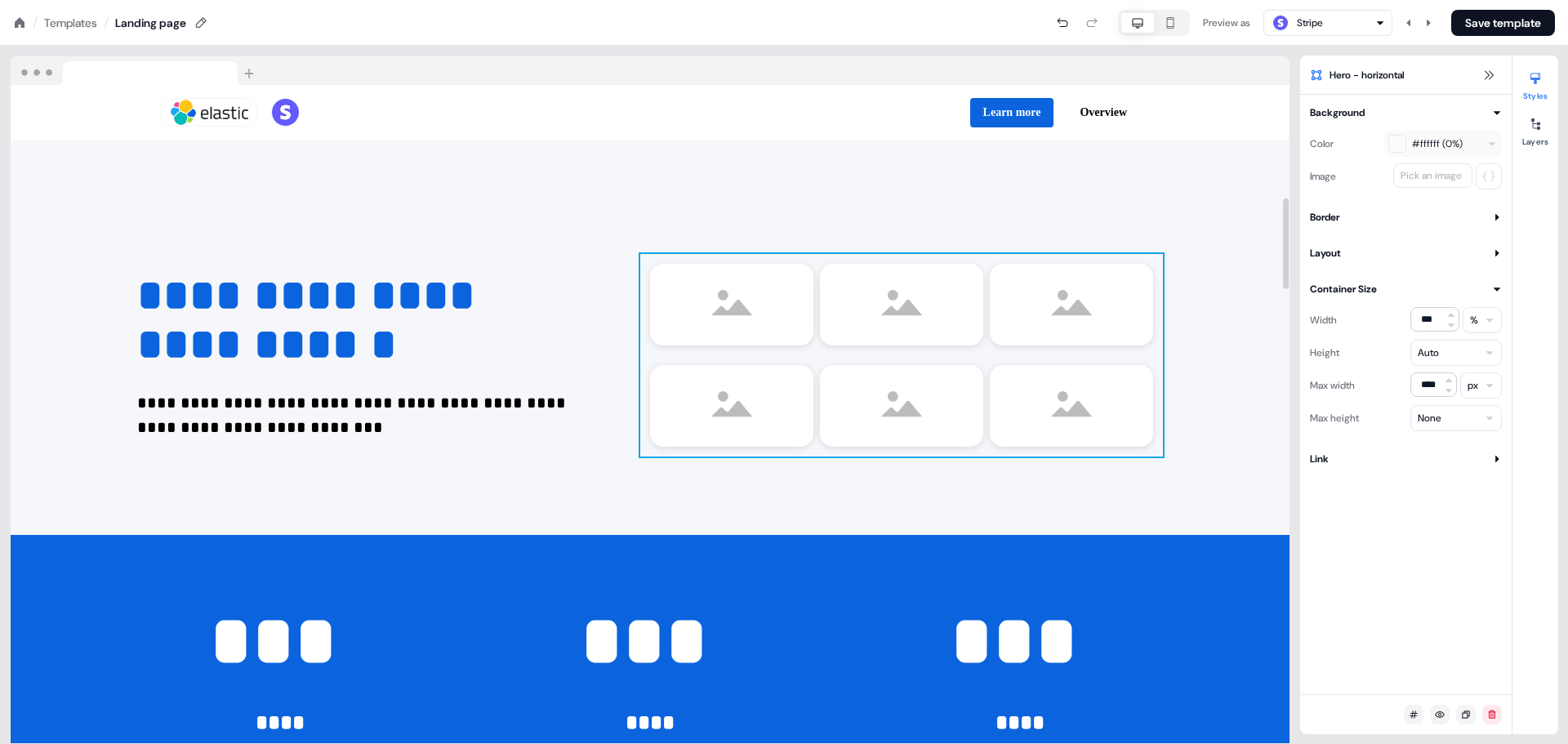
click at [641, 327] on div "To pick up a draggable item, press the space bar. While dragging, use the arrow…" at bounding box center [901, 355] width 523 height 203
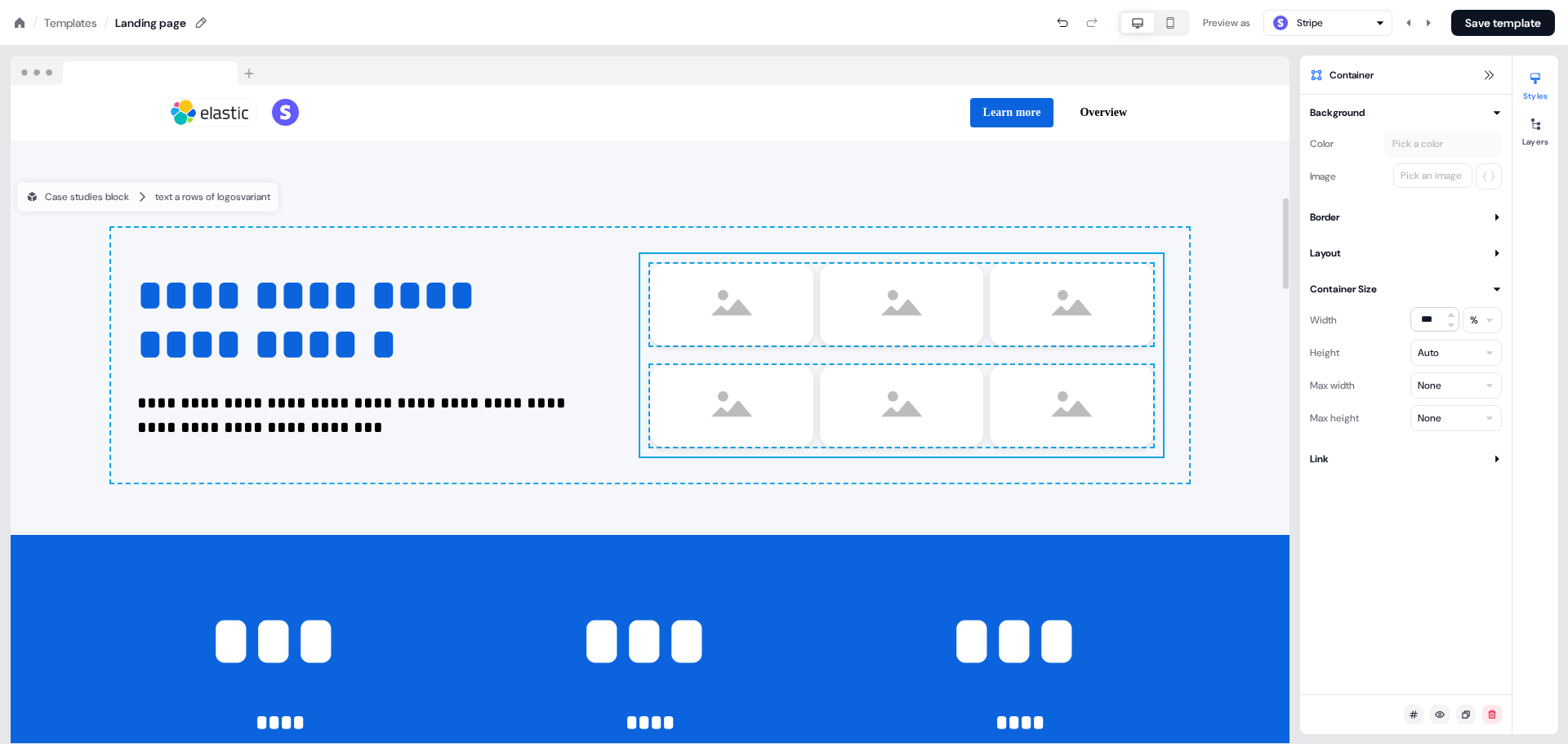
click at [1118, 353] on div "To pick up a draggable item, press the space bar. While dragging, use the arrow…" at bounding box center [901, 355] width 523 height 203
click at [1003, 352] on div "To pick up a draggable item, press the space bar. While dragging, use the arrow…" at bounding box center [901, 355] width 523 height 203
click at [1536, 121] on icon at bounding box center [1534, 124] width 13 height 13
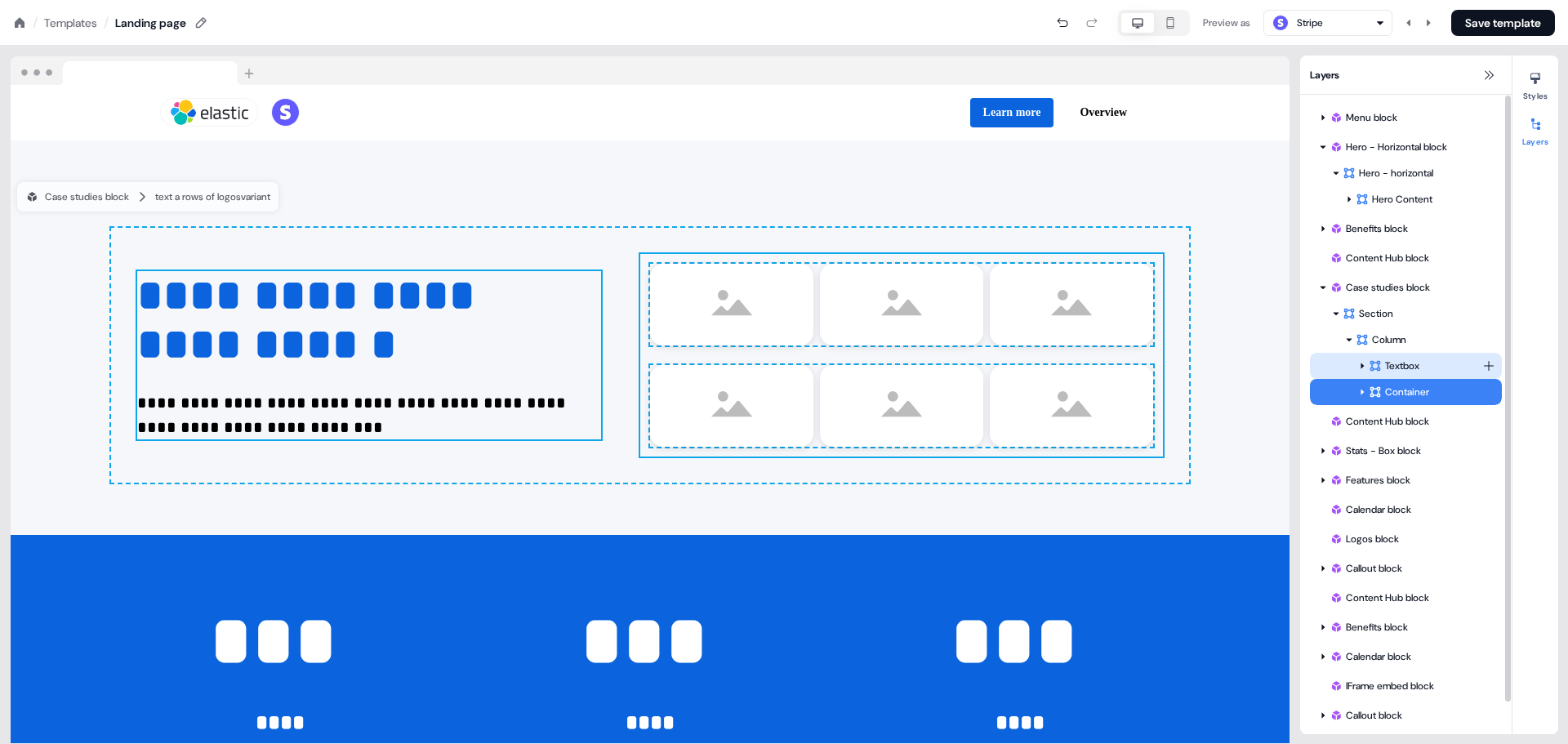
click at [1387, 357] on div "Textbox" at bounding box center [1405, 366] width 192 height 27
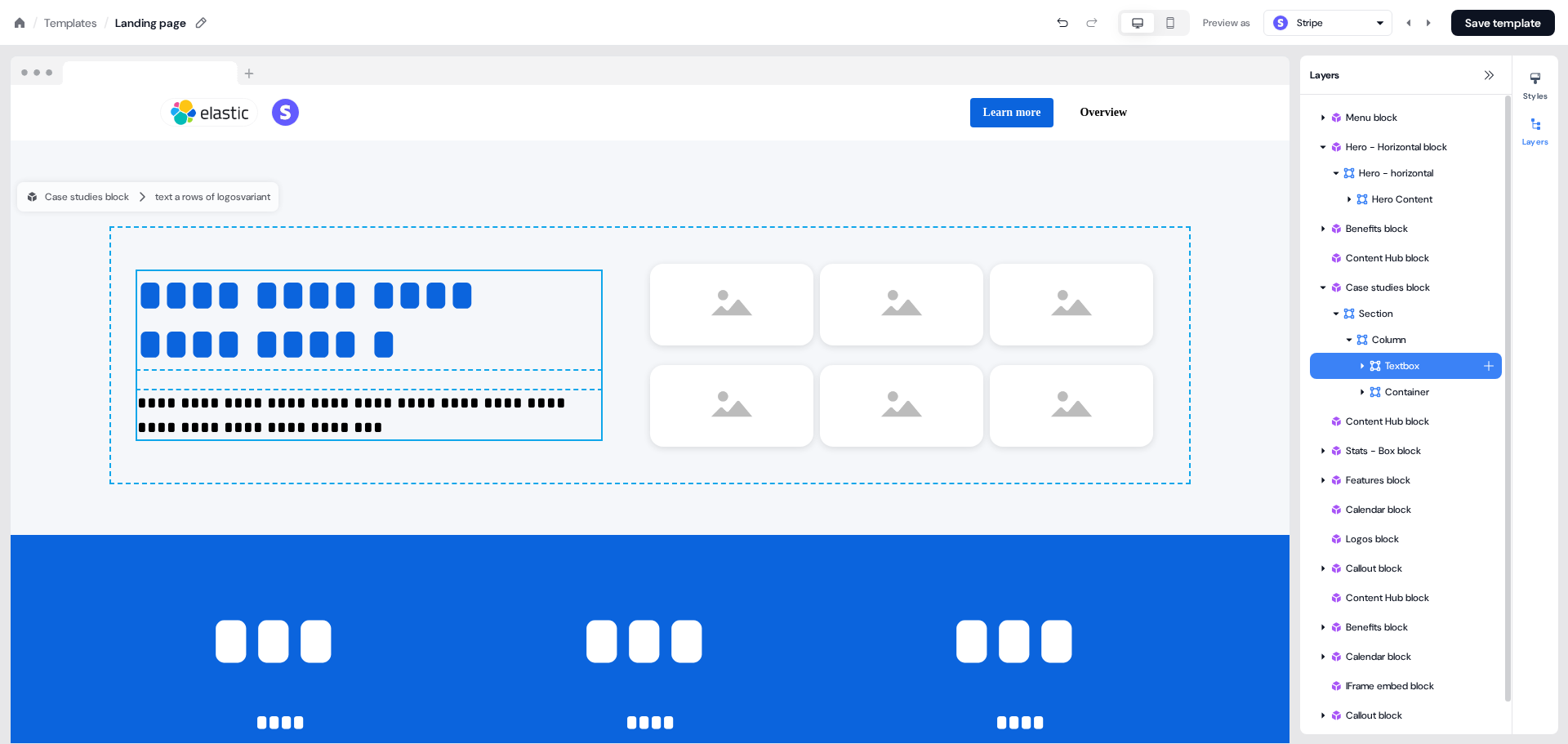
scroll to position [757, 0]
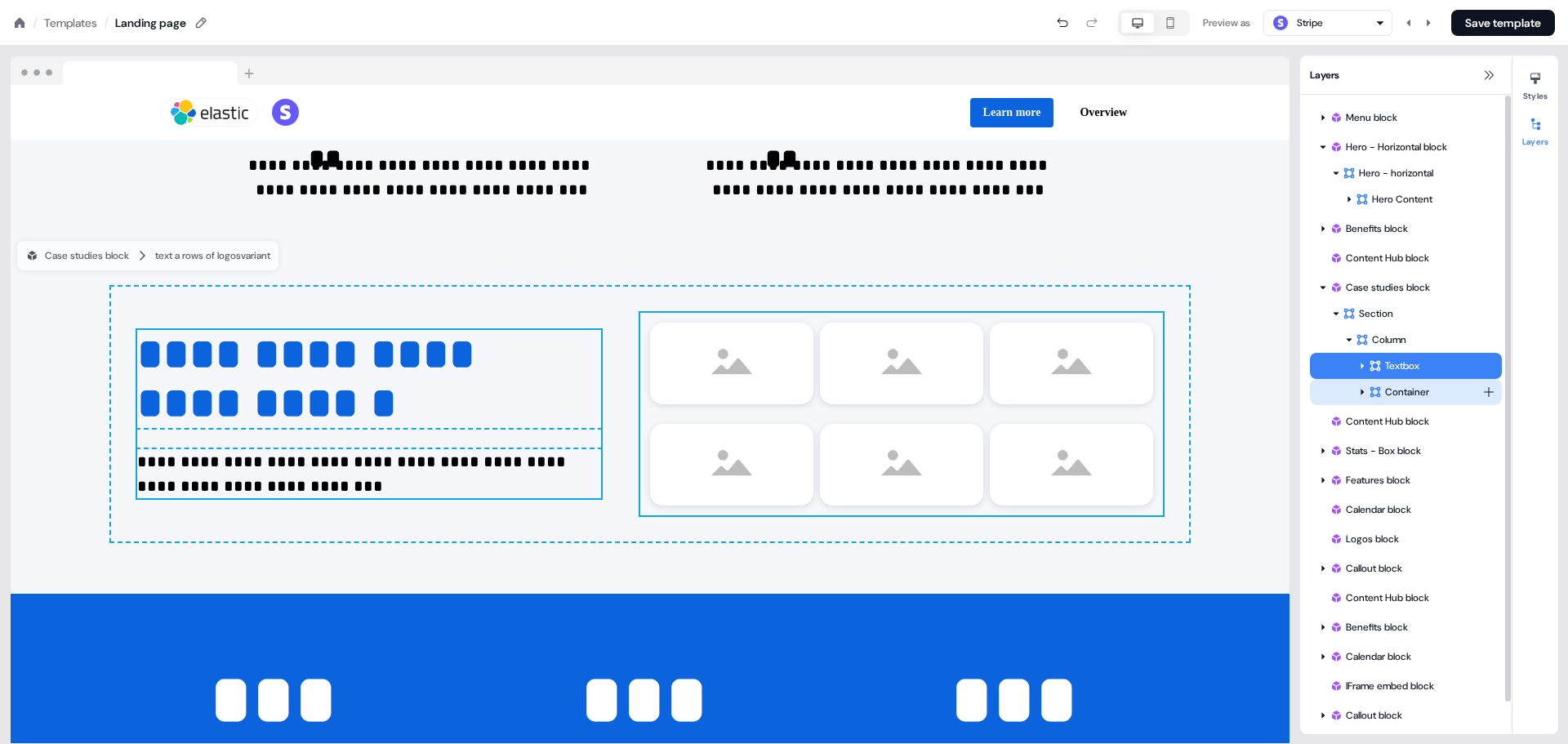
click at [1388, 382] on div "Container" at bounding box center [1405, 392] width 192 height 27
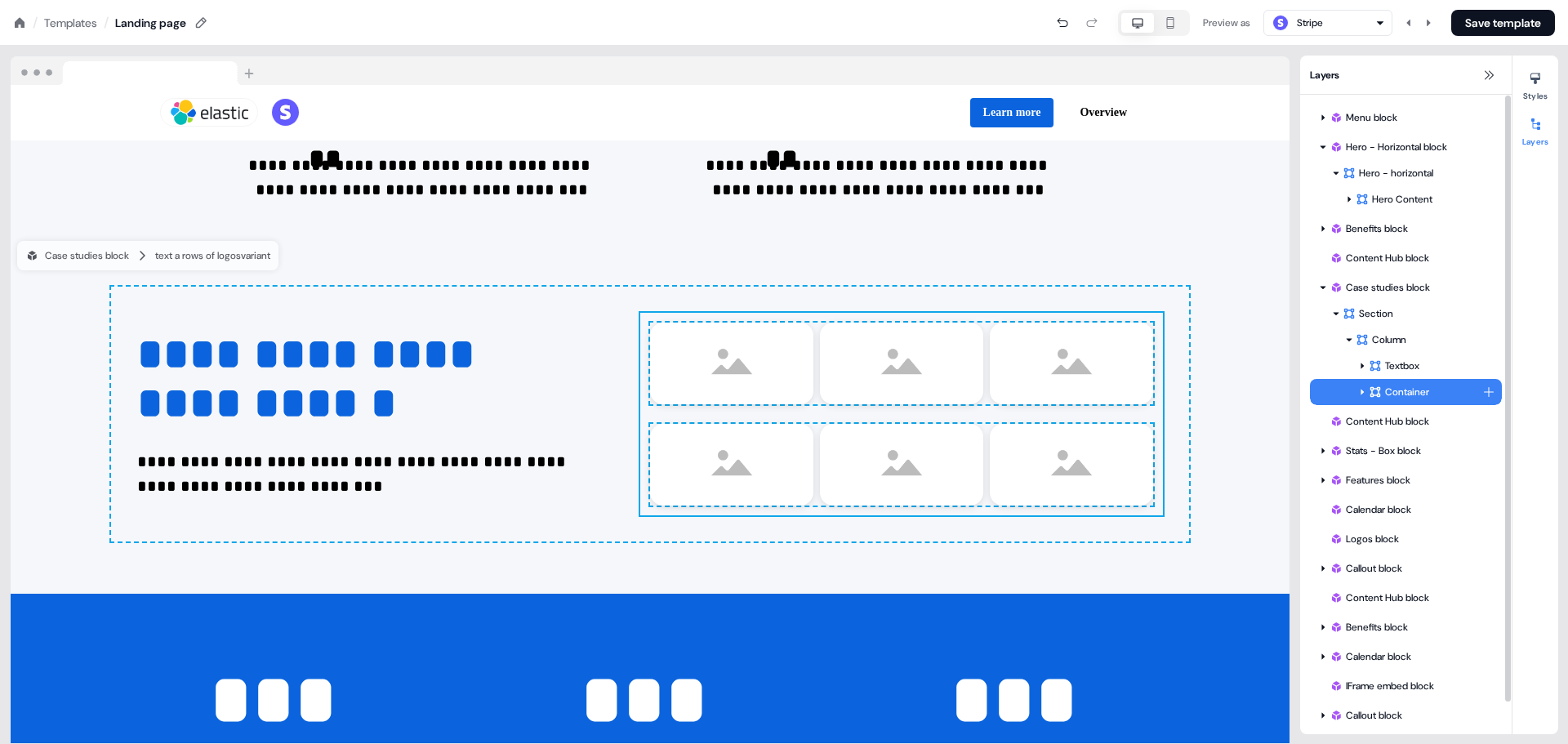
click at [1363, 389] on icon at bounding box center [1362, 391] width 8 height 8
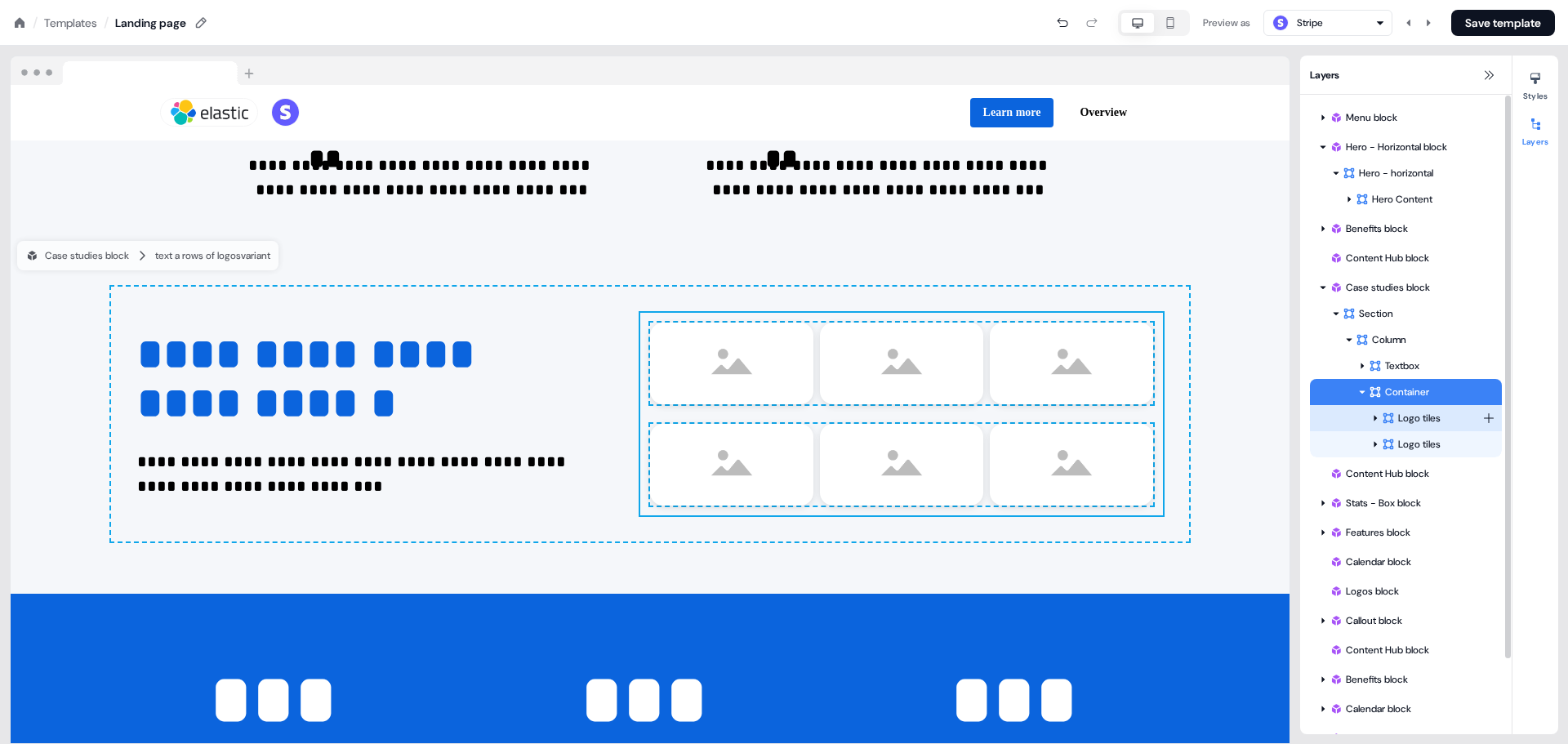
click at [1408, 409] on div "Logo tiles" at bounding box center [1405, 418] width 192 height 27
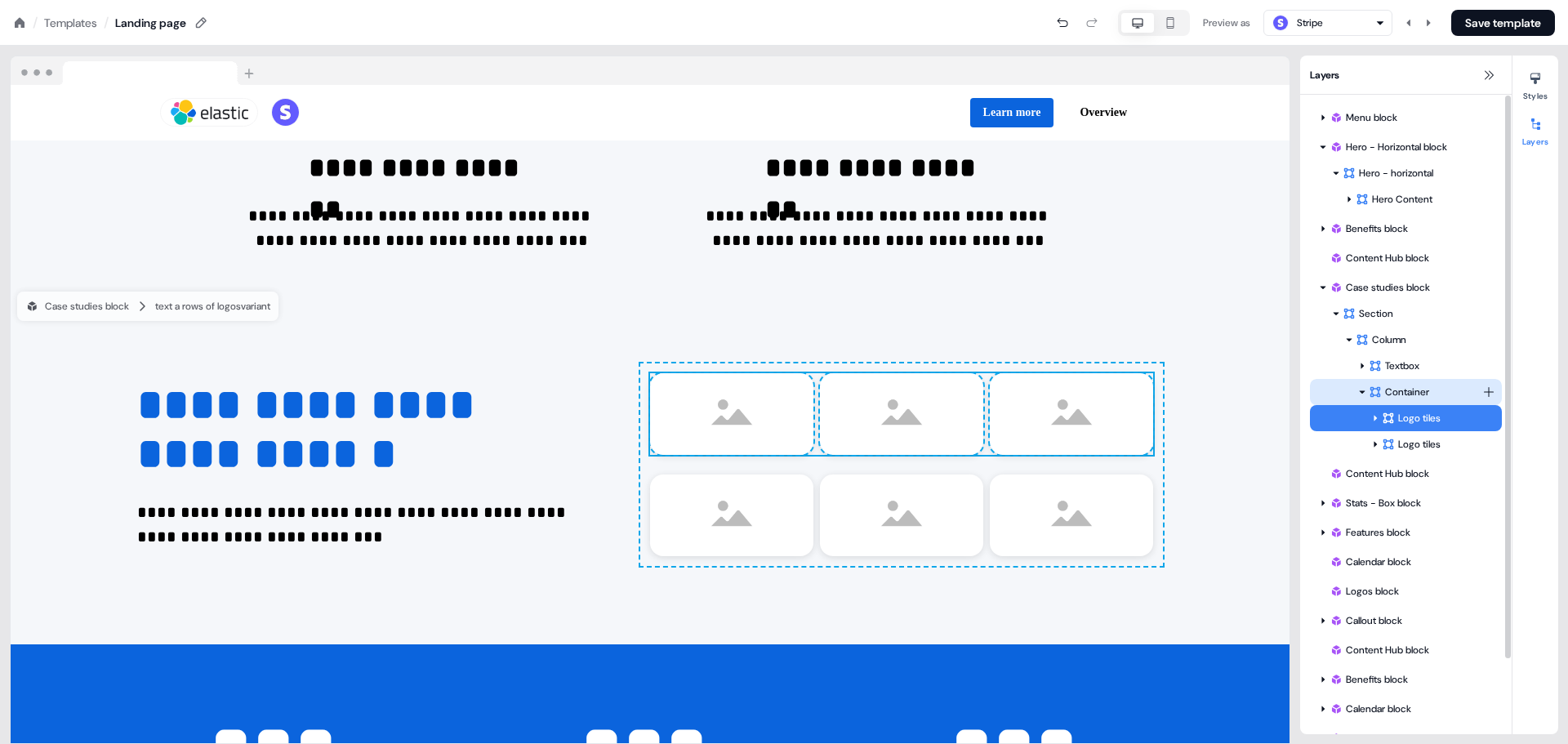
click at [1408, 397] on div "Container" at bounding box center [1426, 392] width 113 height 16
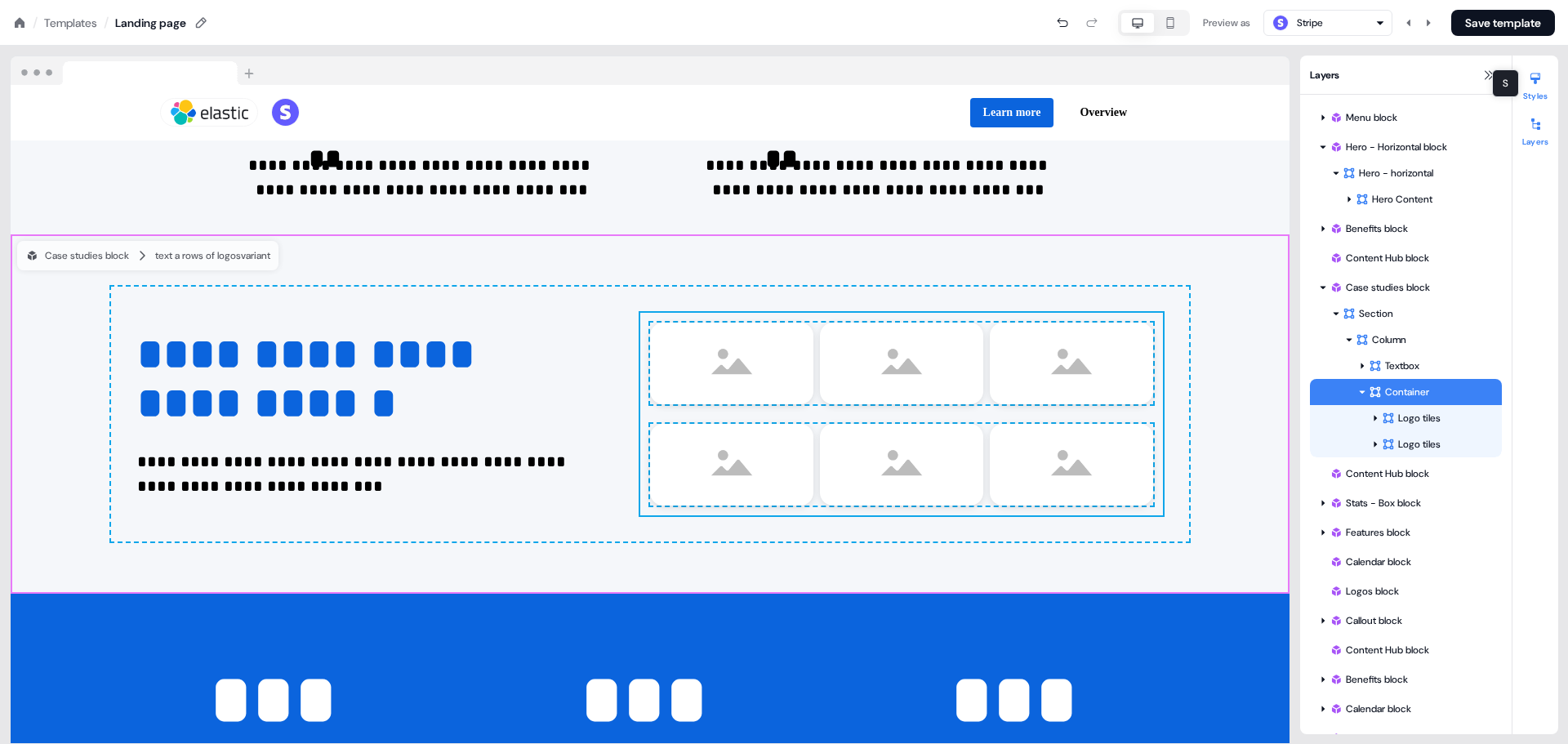
click at [1536, 81] on icon at bounding box center [1534, 79] width 10 height 12
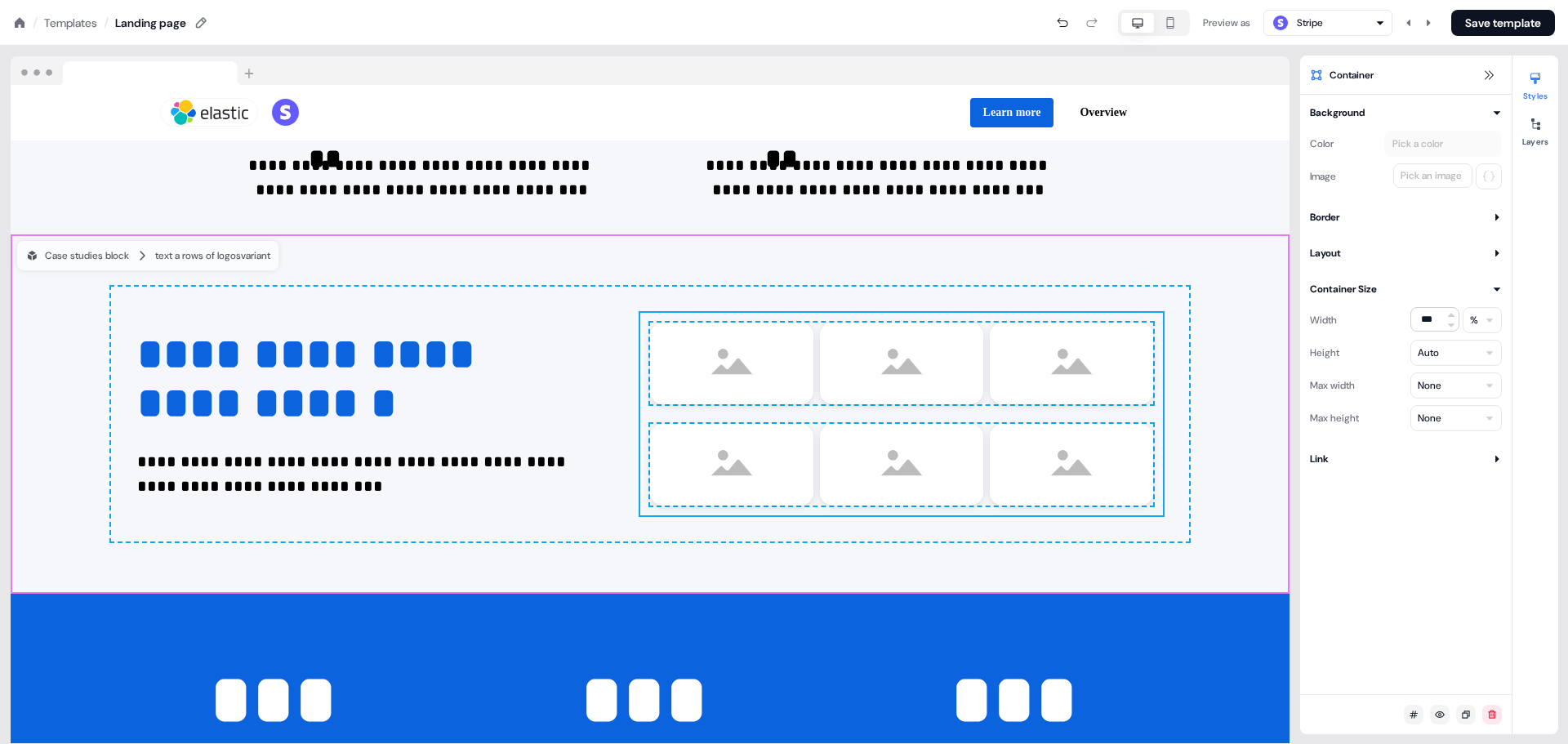
click at [1355, 248] on button "Layout" at bounding box center [1405, 253] width 192 height 16
click at [1445, 339] on icon at bounding box center [1448, 337] width 6 height 4
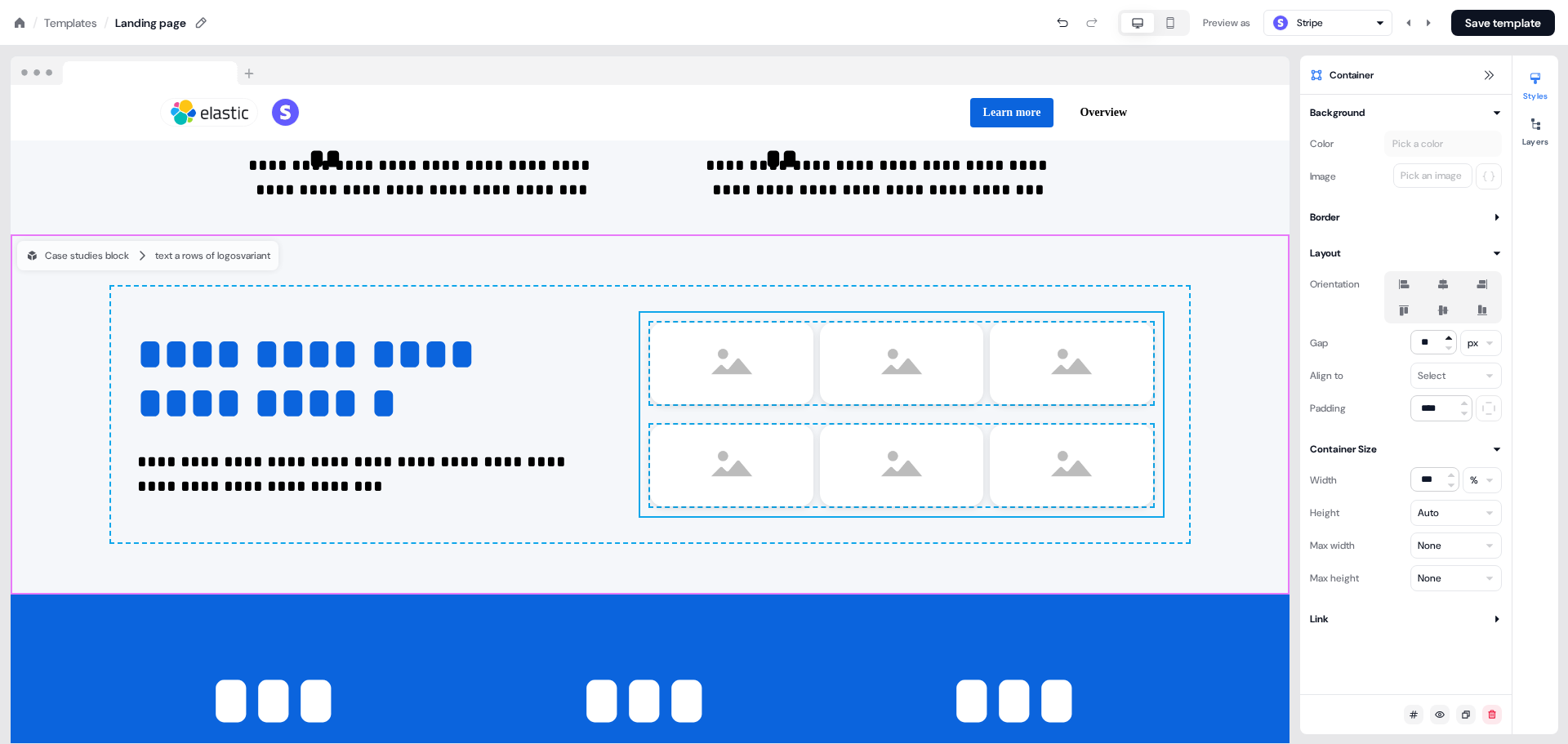
click at [1445, 339] on icon at bounding box center [1448, 337] width 6 height 4
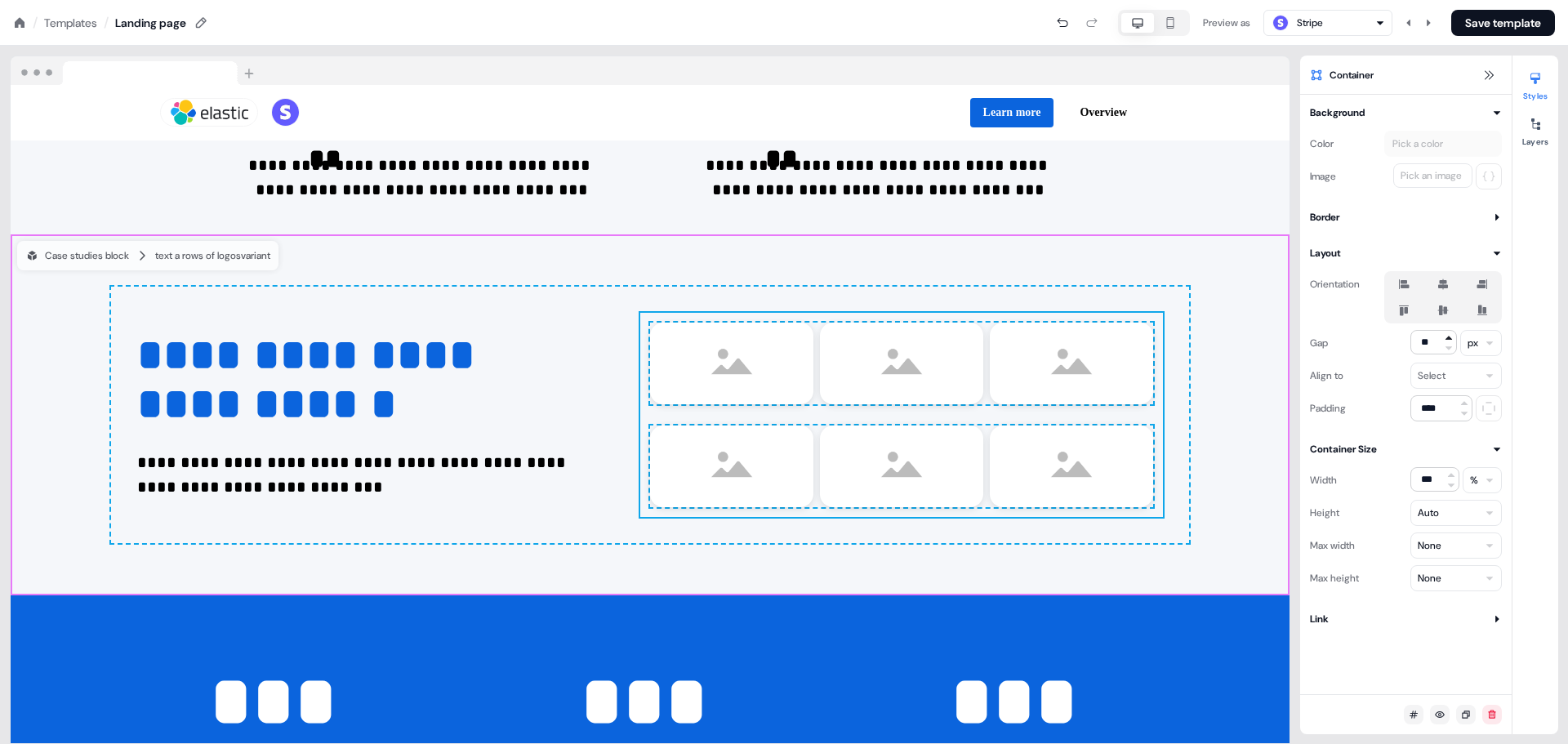
click at [1445, 339] on icon at bounding box center [1448, 337] width 6 height 4
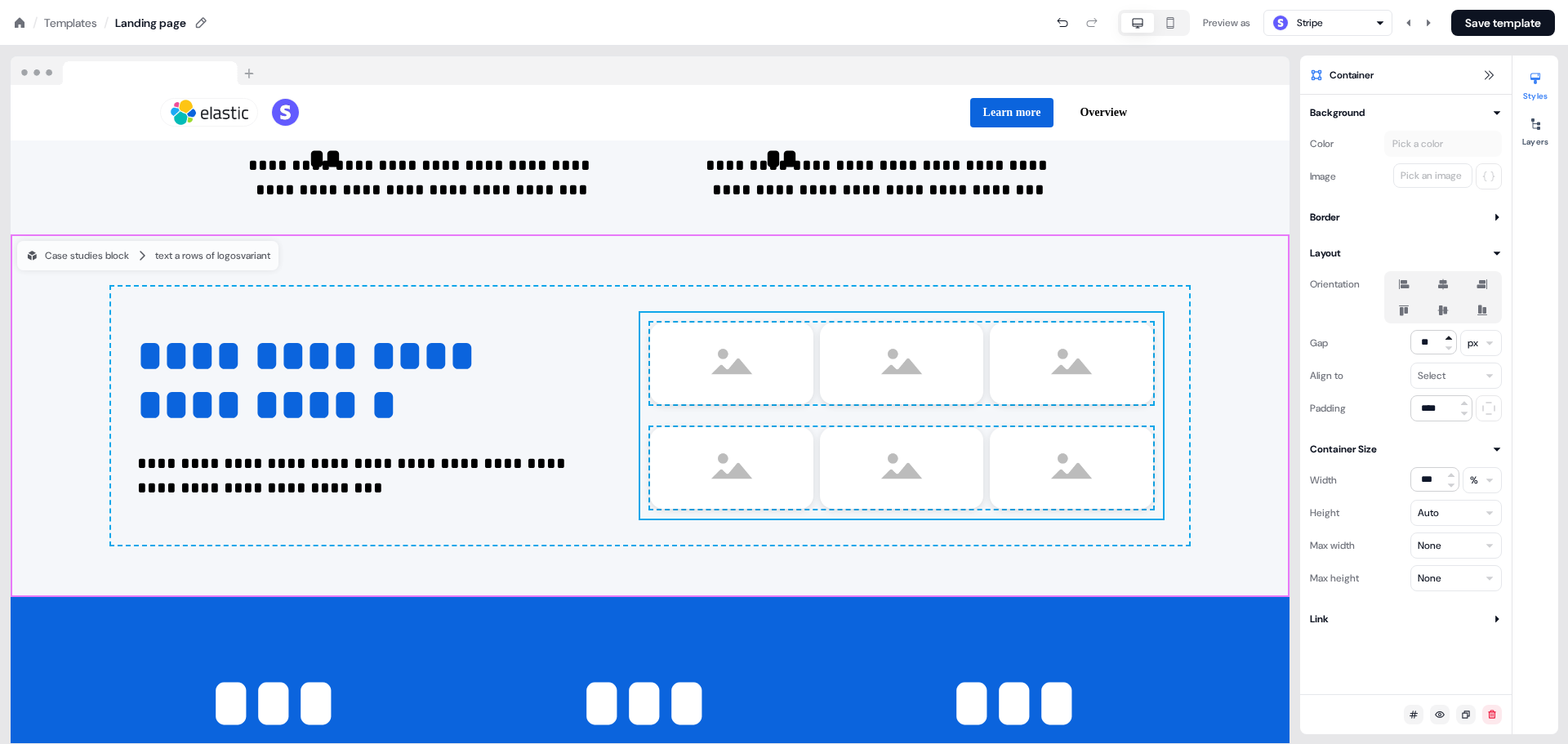
click at [1445, 339] on icon at bounding box center [1448, 337] width 6 height 4
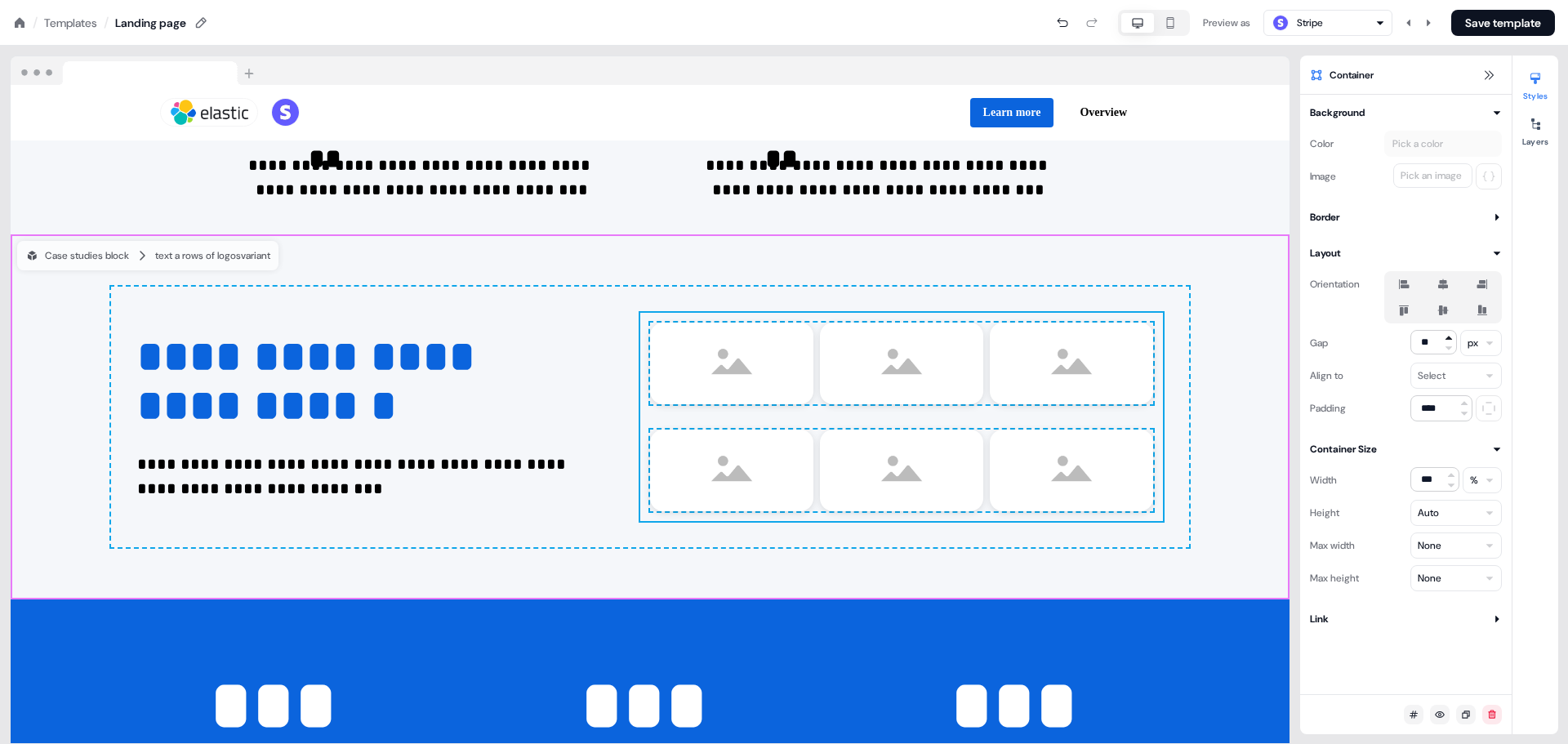
click at [1445, 339] on icon at bounding box center [1448, 337] width 6 height 4
click at [1447, 349] on icon at bounding box center [1449, 348] width 10 height 10
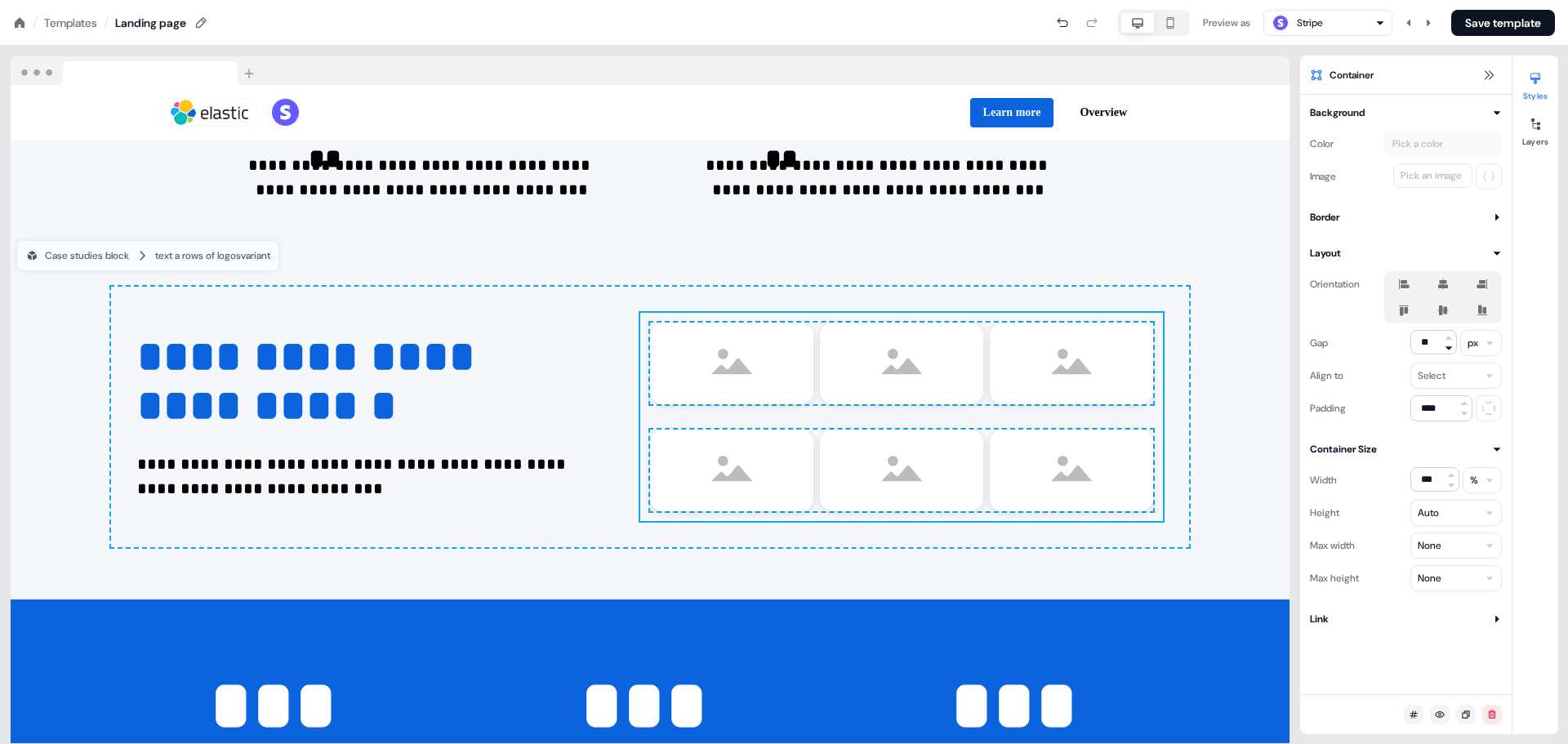
click at [1451, 348] on icon at bounding box center [1449, 348] width 10 height 10
type input "**"
click at [1512, 12] on button "Save template" at bounding box center [1503, 23] width 104 height 27
